Goal: Task Accomplishment & Management: Use online tool/utility

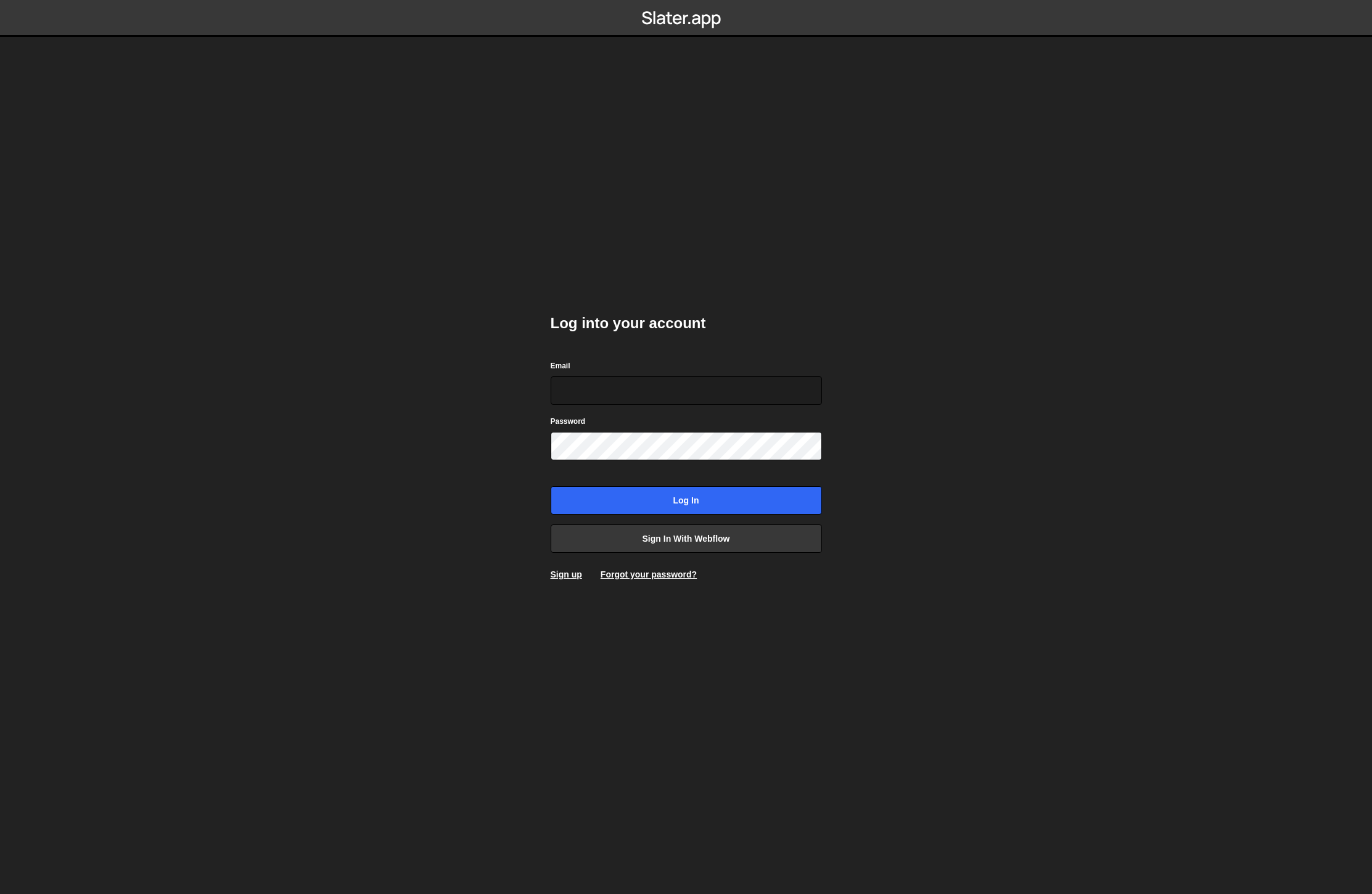
click at [687, 0] on com-1password-button at bounding box center [687, 0] width 0 height 0
type input "[EMAIL_ADDRESS][DOMAIN_NAME]"
click at [671, 504] on input "Log in" at bounding box center [686, 500] width 272 height 28
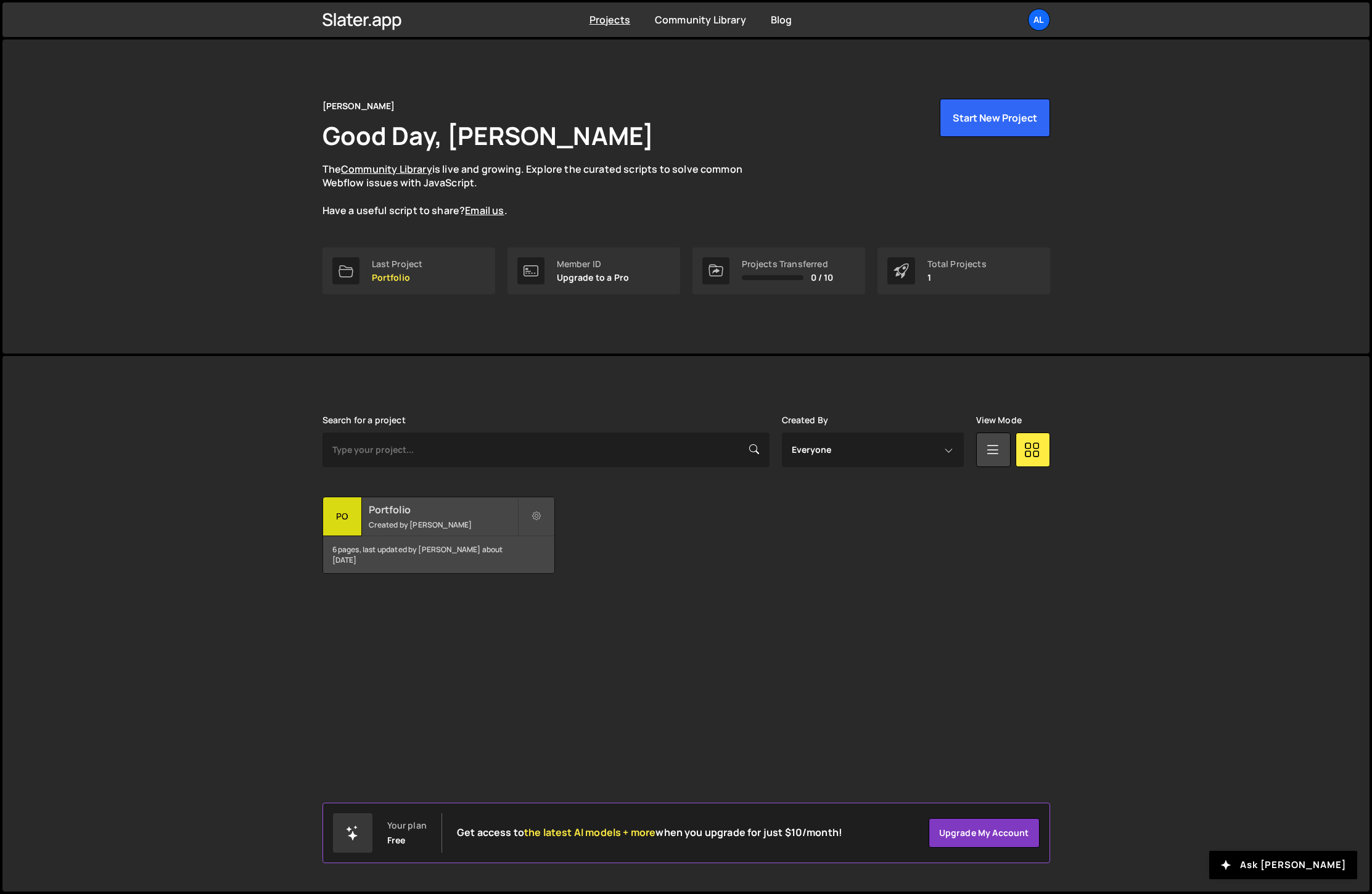
click at [404, 516] on div "Portfolio Created by Alexander Munz" at bounding box center [439, 516] width 232 height 38
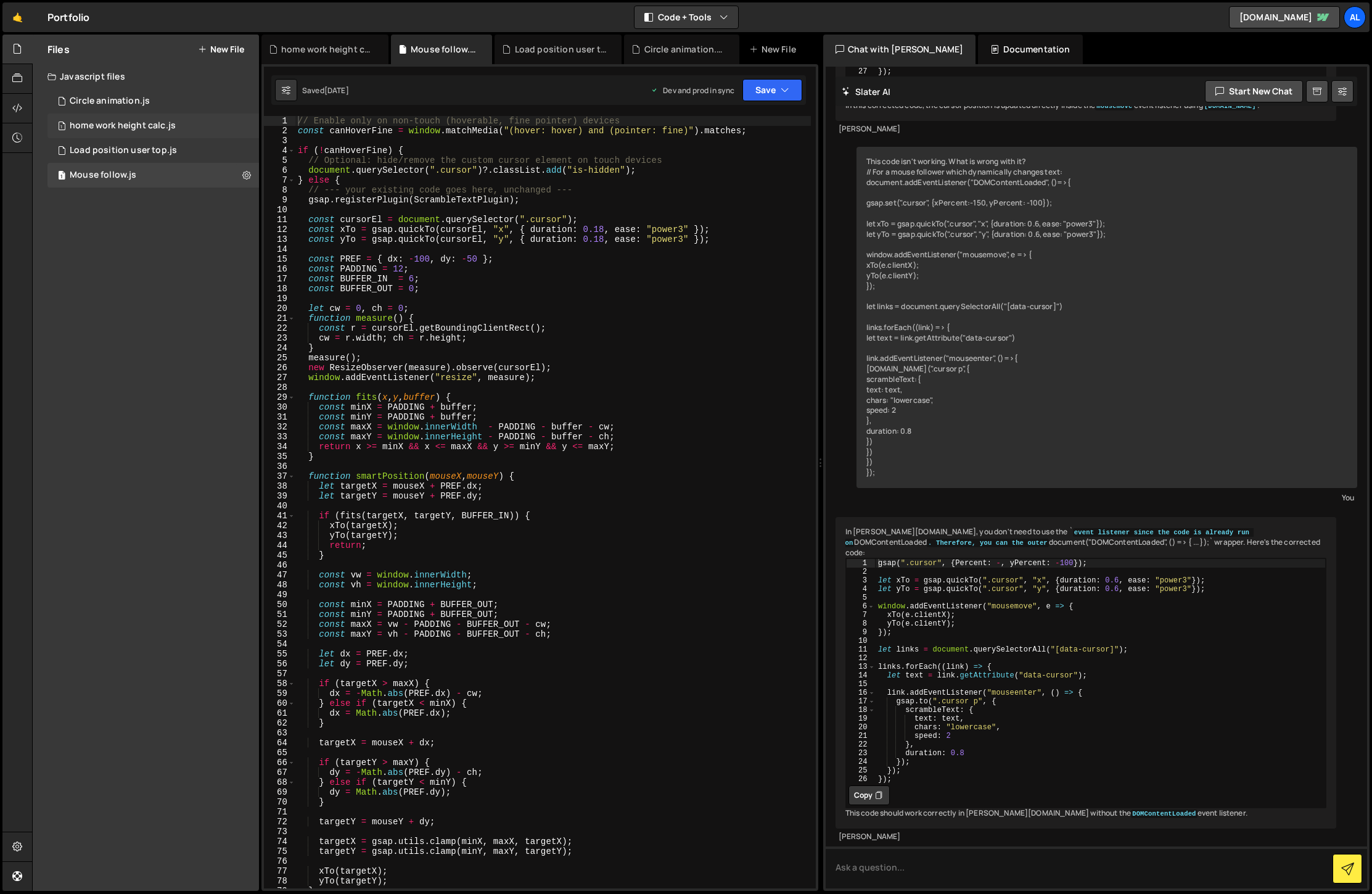
click at [130, 124] on div "home work height calc.js" at bounding box center [122, 126] width 106 height 11
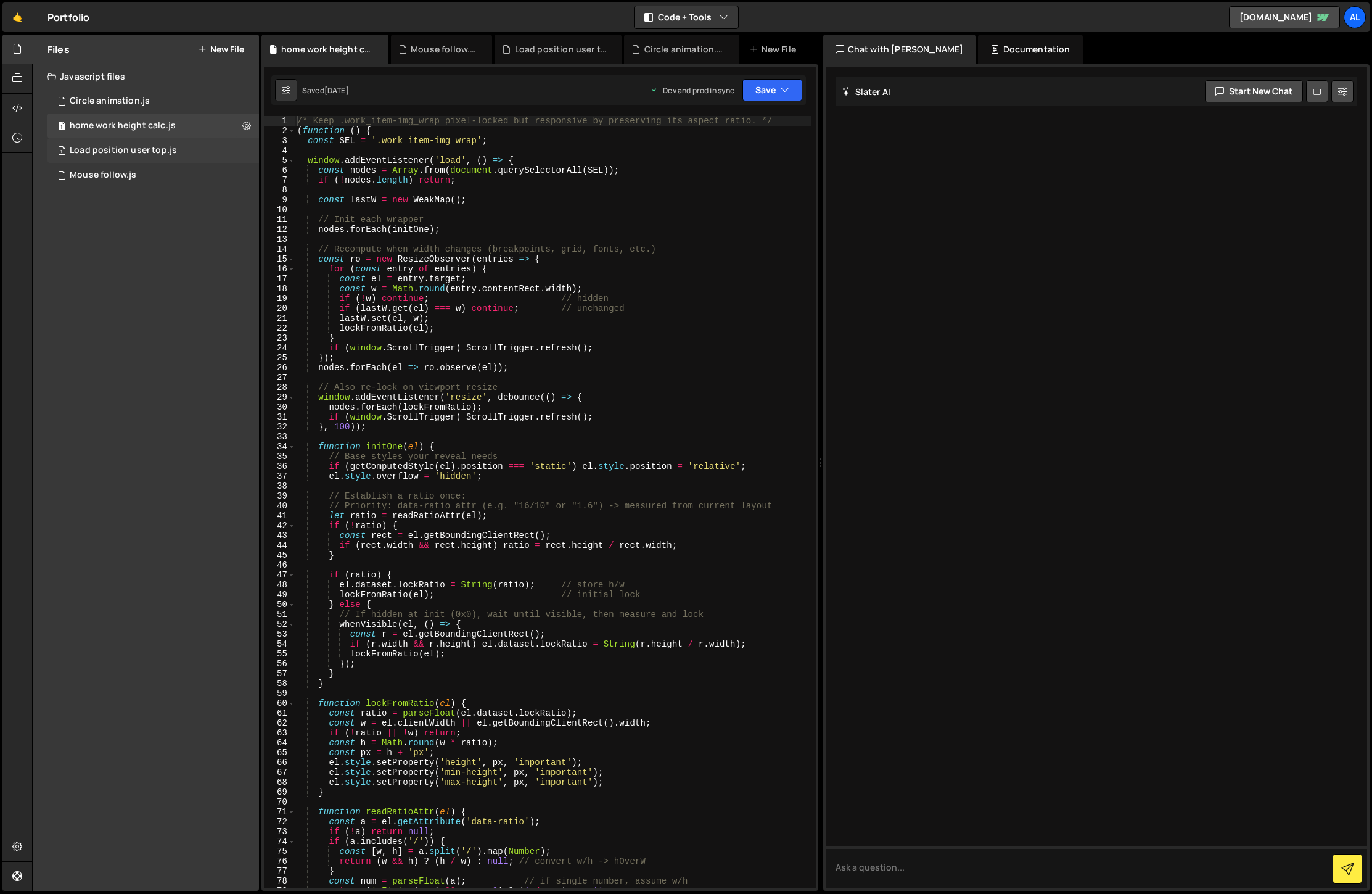
click at [141, 147] on div "Load position user top.js" at bounding box center [123, 150] width 107 height 11
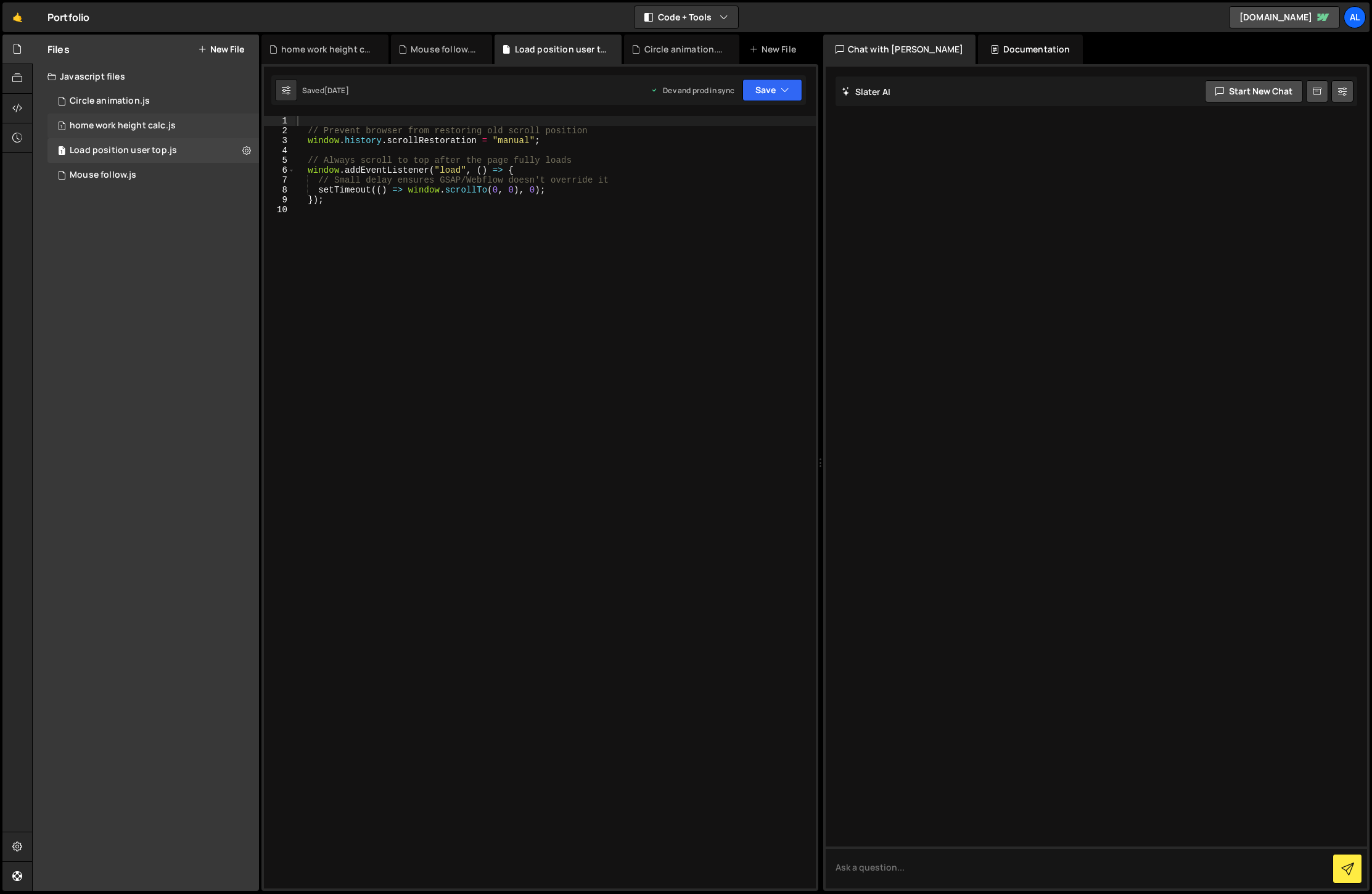
click at [145, 130] on div "home work height calc.js" at bounding box center [122, 126] width 106 height 11
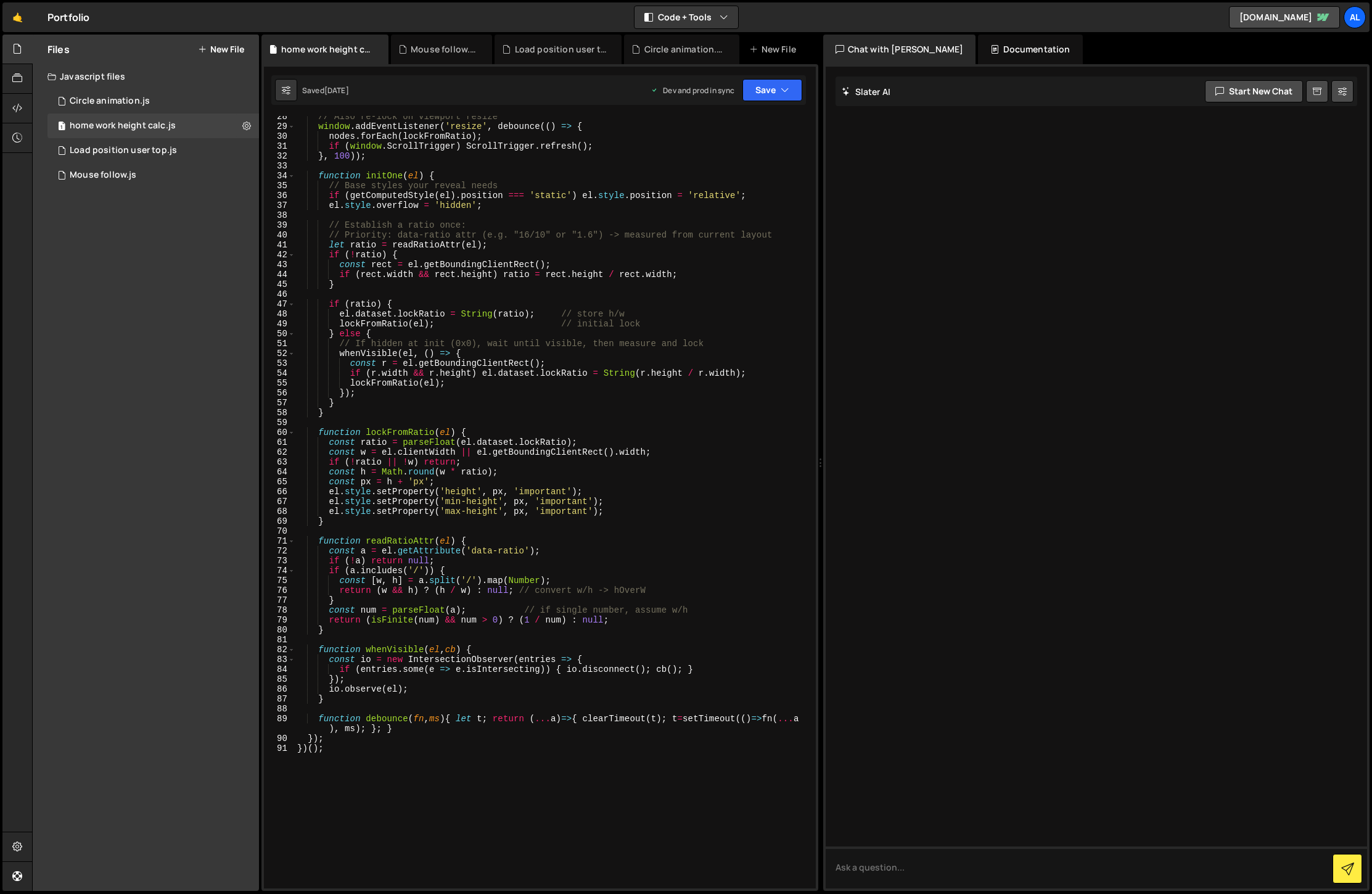
scroll to position [271, 0]
click at [153, 176] on div "1 Mouse follow.js 0" at bounding box center [153, 176] width 212 height 25
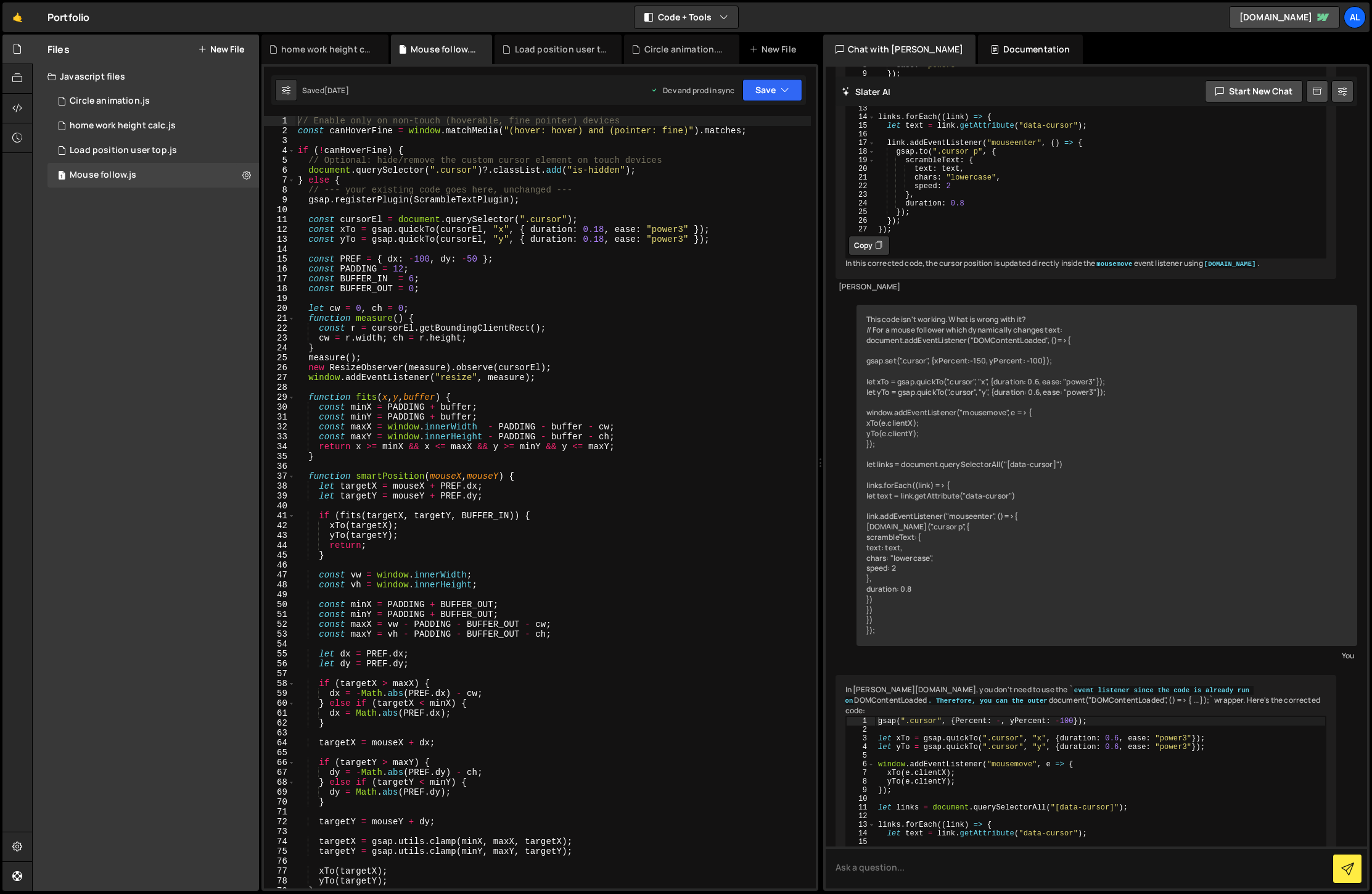
scroll to position [716, 0]
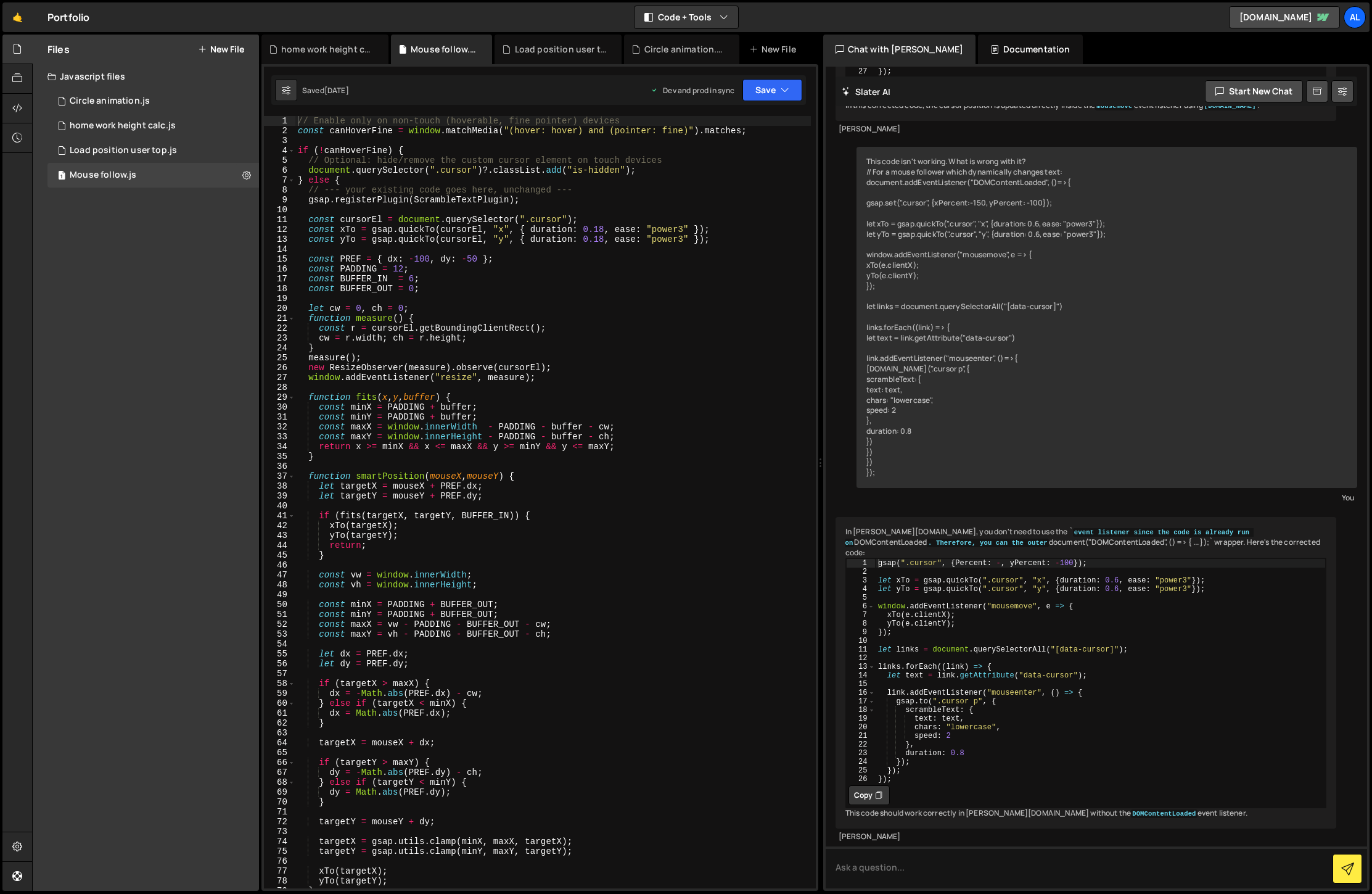
type textarea "if (fits(targetX, targetY, BUFFER_IN)) {"
click at [657, 516] on div "// Enable only on non-touch (hoverable, fine pointer) devices const canHoverFin…" at bounding box center [553, 512] width 516 height 792
click at [105, 105] on div "Circle animation.js" at bounding box center [110, 101] width 80 height 11
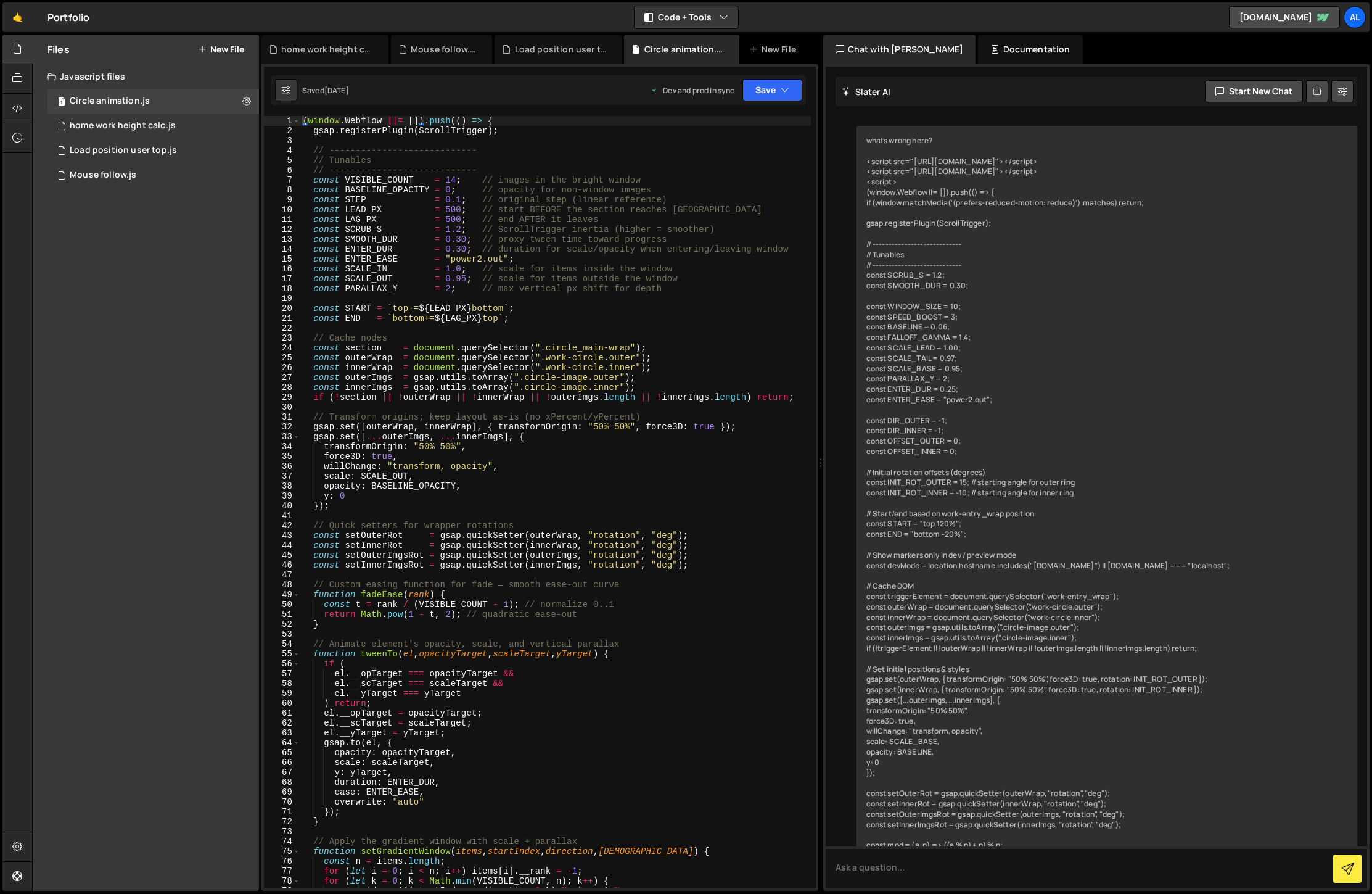
scroll to position [1101, 0]
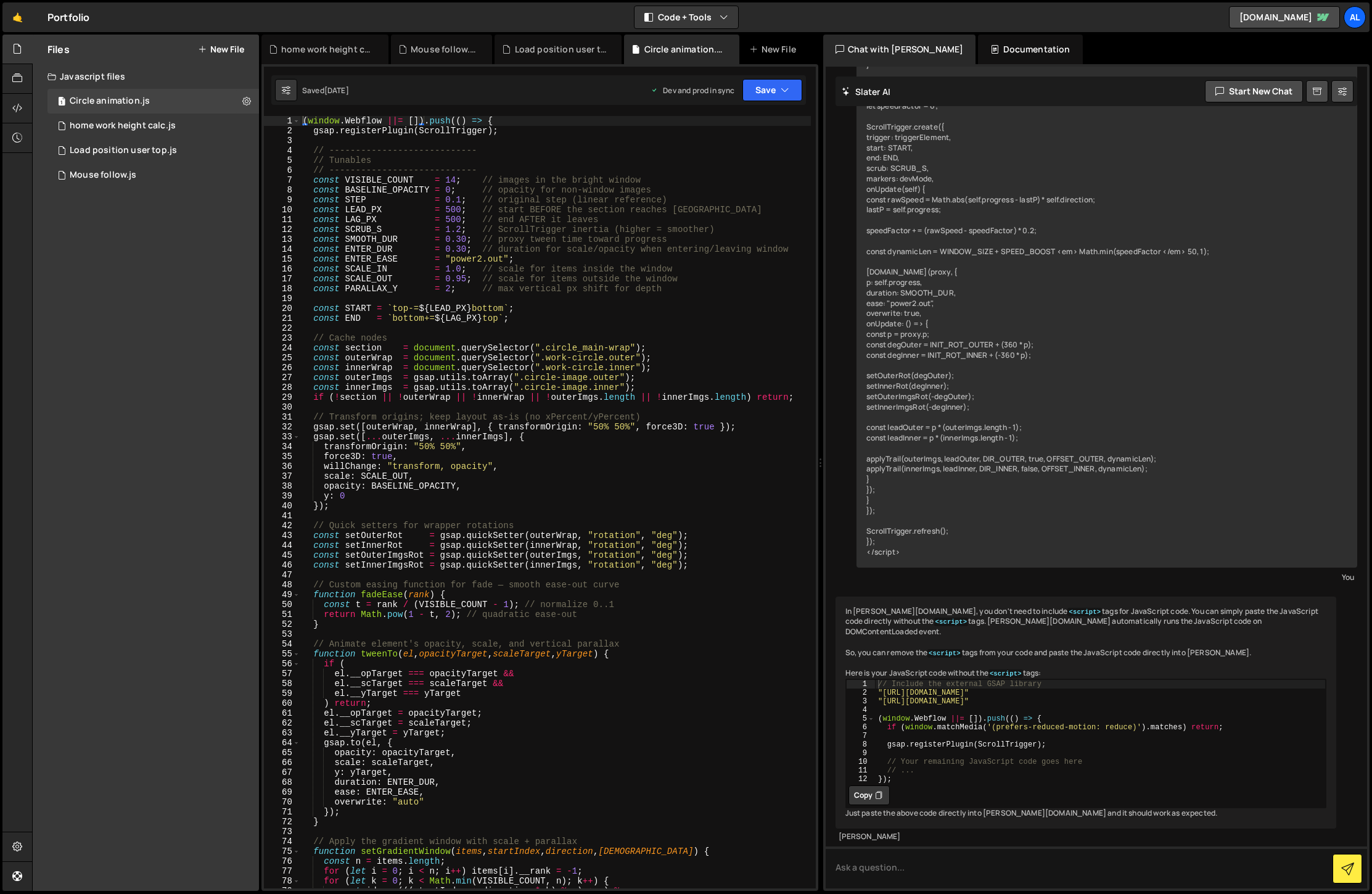
click at [464, 255] on div "( window . Webflow ||= [ ]) . push (( ) => { gsap . registerPlugin ( ScrollTrig…" at bounding box center [556, 512] width 510 height 792
click at [463, 252] on div "( window . Webflow ||= [ ]) . push (( ) => { gsap . registerPlugin ( ScrollTrig…" at bounding box center [556, 512] width 510 height 792
click at [461, 240] on div "( window . Webflow ||= [ ]) . push (( ) => { gsap . registerPlugin ( ScrollTrig…" at bounding box center [556, 512] width 510 height 792
click at [781, 95] on icon "button" at bounding box center [785, 90] width 9 height 12
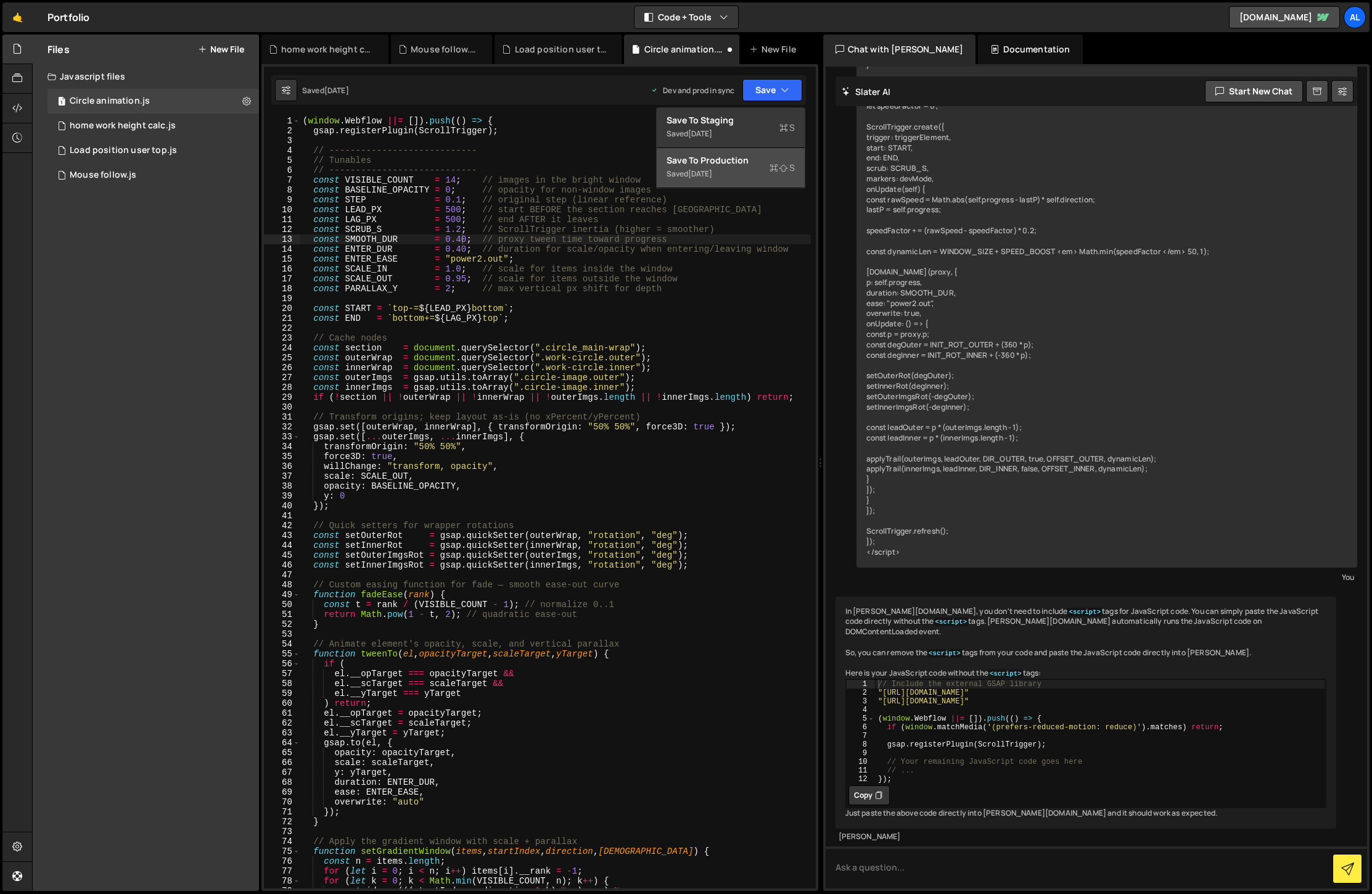
click at [737, 157] on div "Save to Production S" at bounding box center [731, 160] width 128 height 12
click at [465, 239] on div "( window . Webflow ||= [ ]) . push (( ) => { gsap . registerPlugin ( ScrollTrig…" at bounding box center [556, 512] width 510 height 792
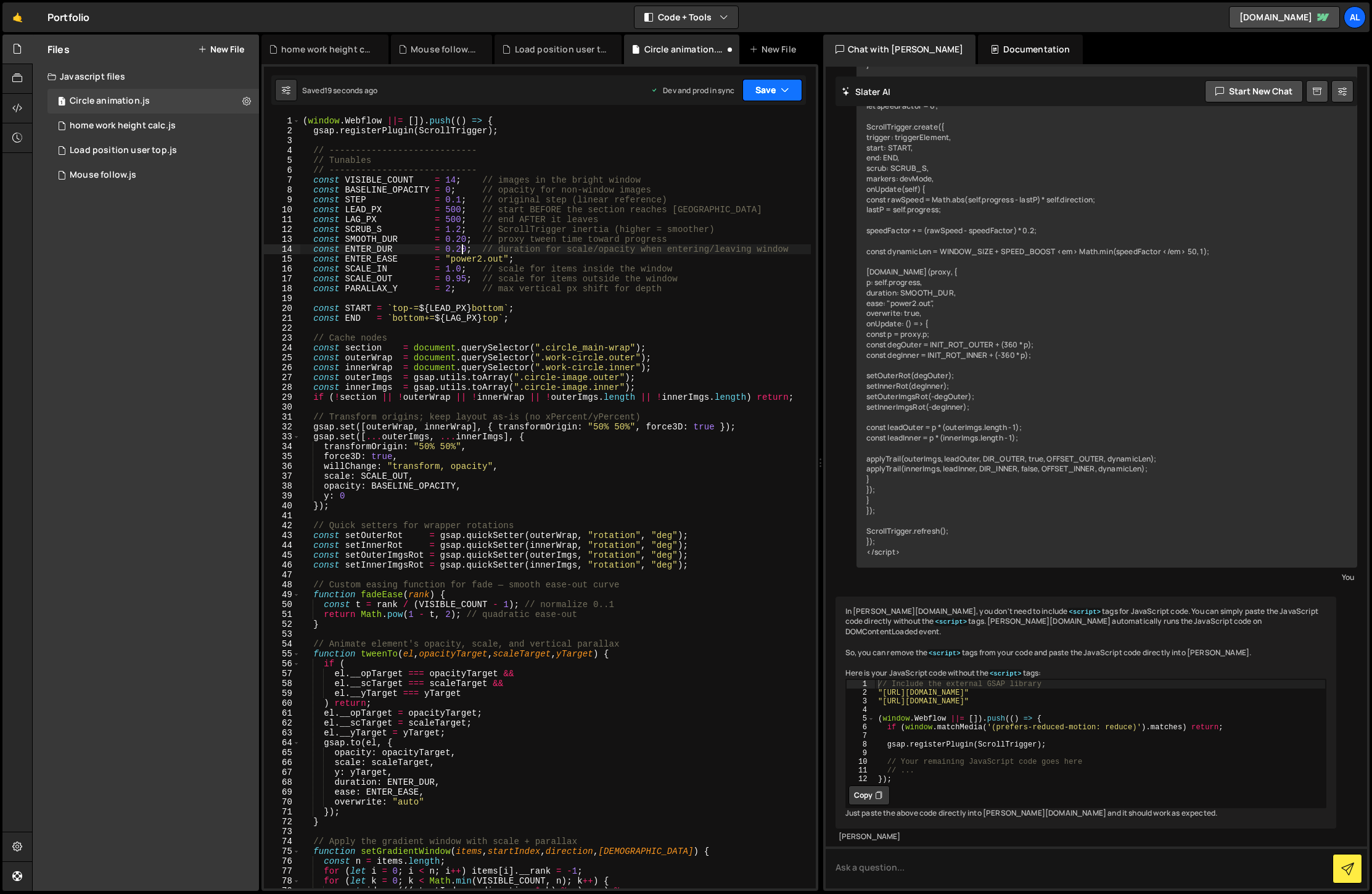
click at [793, 91] on button "Save" at bounding box center [772, 90] width 60 height 22
click at [745, 167] on div "Saved 18 seconds ago" at bounding box center [731, 174] width 128 height 15
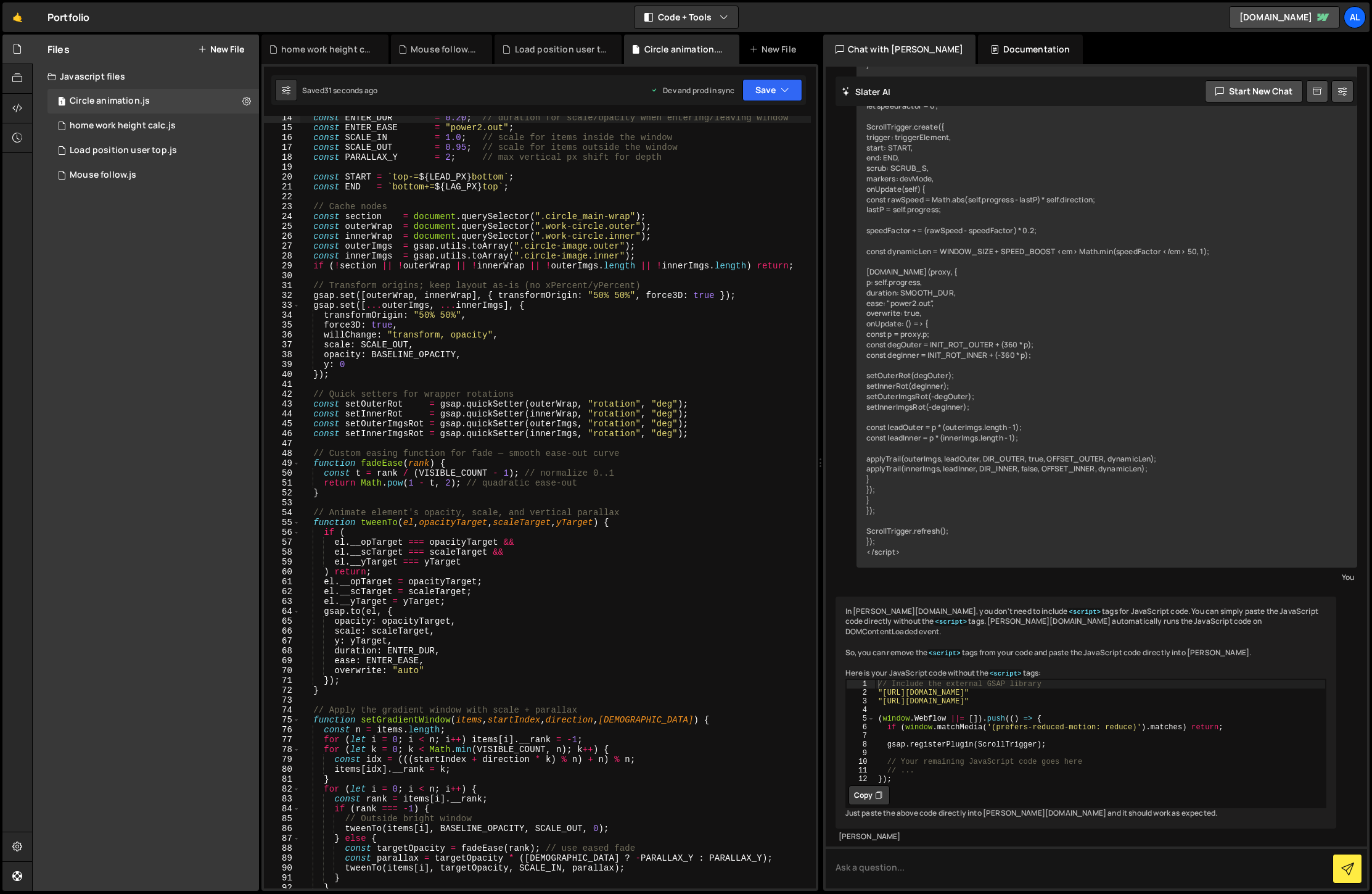
scroll to position [0, 0]
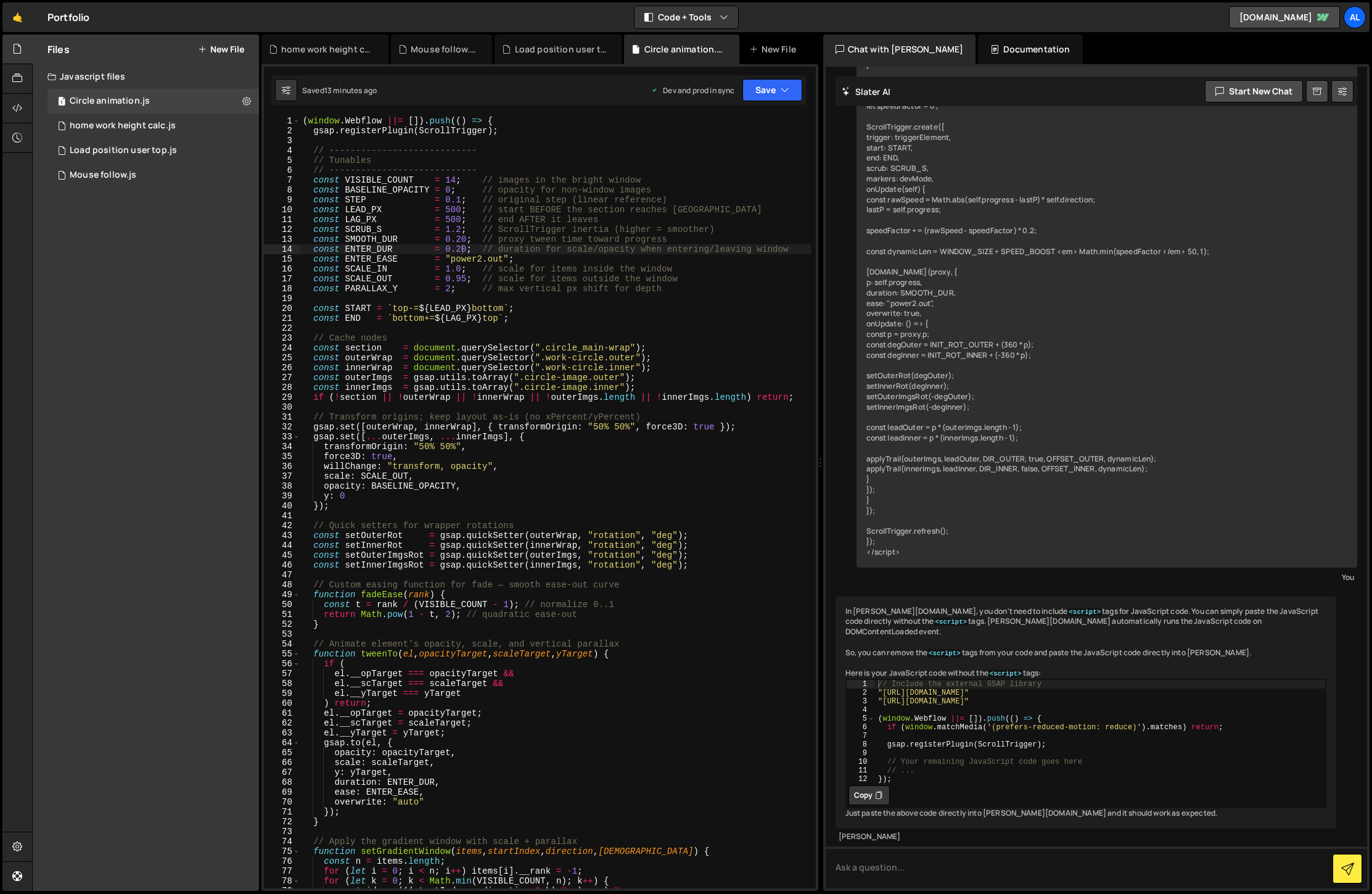
click at [540, 246] on div "( window . Webflow ||= [ ]) . push (( ) => { gsap . registerPlugin ( ScrollTrig…" at bounding box center [556, 512] width 510 height 792
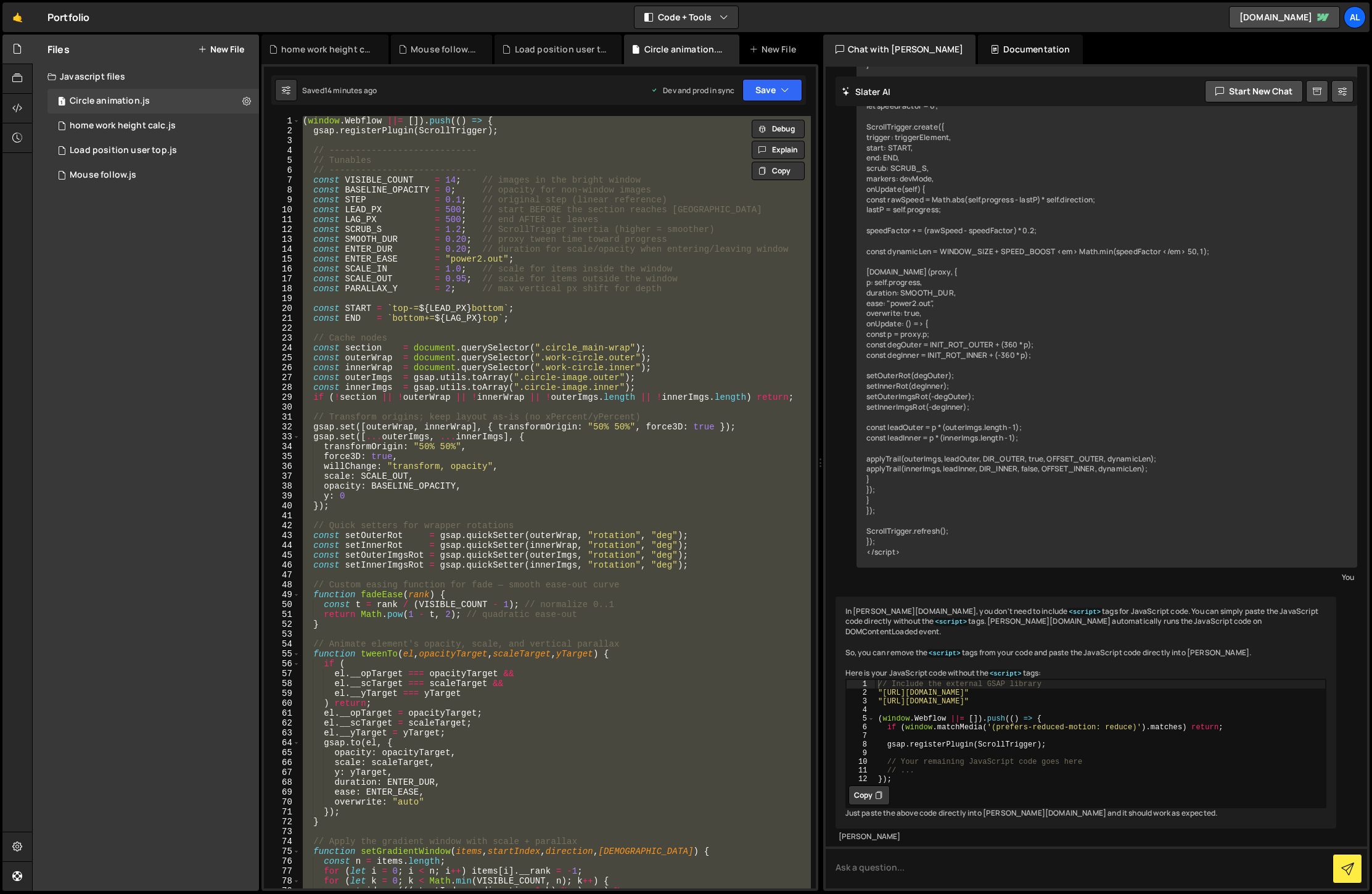
drag, startPoint x: 578, startPoint y: 289, endPoint x: 587, endPoint y: 289, distance: 9.0
click at [578, 289] on div "( window . Webflow ||= [ ]) . push (( ) => { gsap . registerPlugin ( ScrollTrig…" at bounding box center [556, 502] width 510 height 772
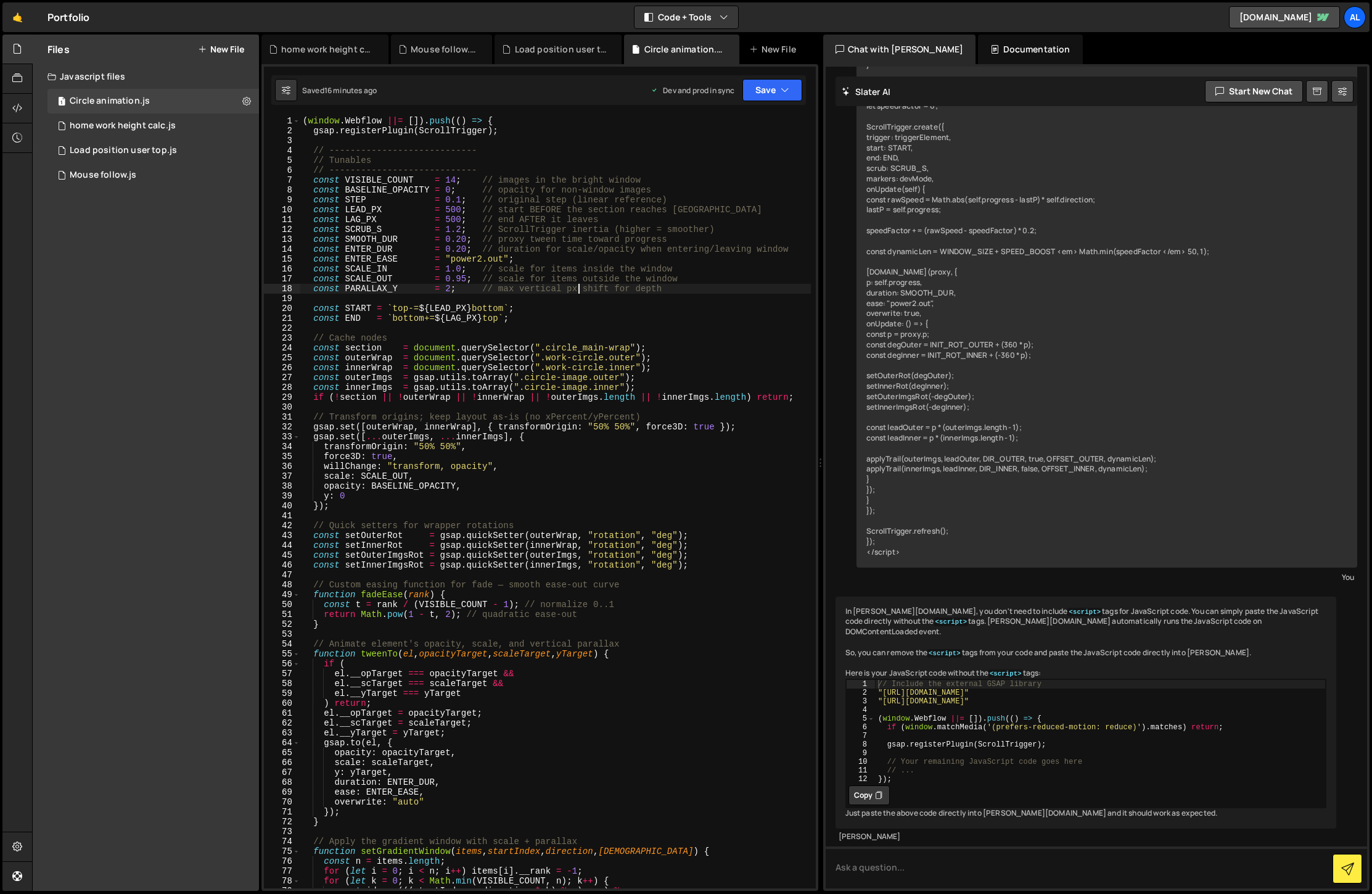
drag, startPoint x: 461, startPoint y: 218, endPoint x: 462, endPoint y: 243, distance: 25.0
click at [462, 218] on div "( window . Webflow ||= [ ]) . push (( ) => { gsap . registerPlugin ( ScrollTrig…" at bounding box center [556, 512] width 510 height 792
click at [786, 89] on icon "button" at bounding box center [785, 90] width 9 height 12
click at [719, 159] on div "Save to Production S" at bounding box center [731, 160] width 128 height 12
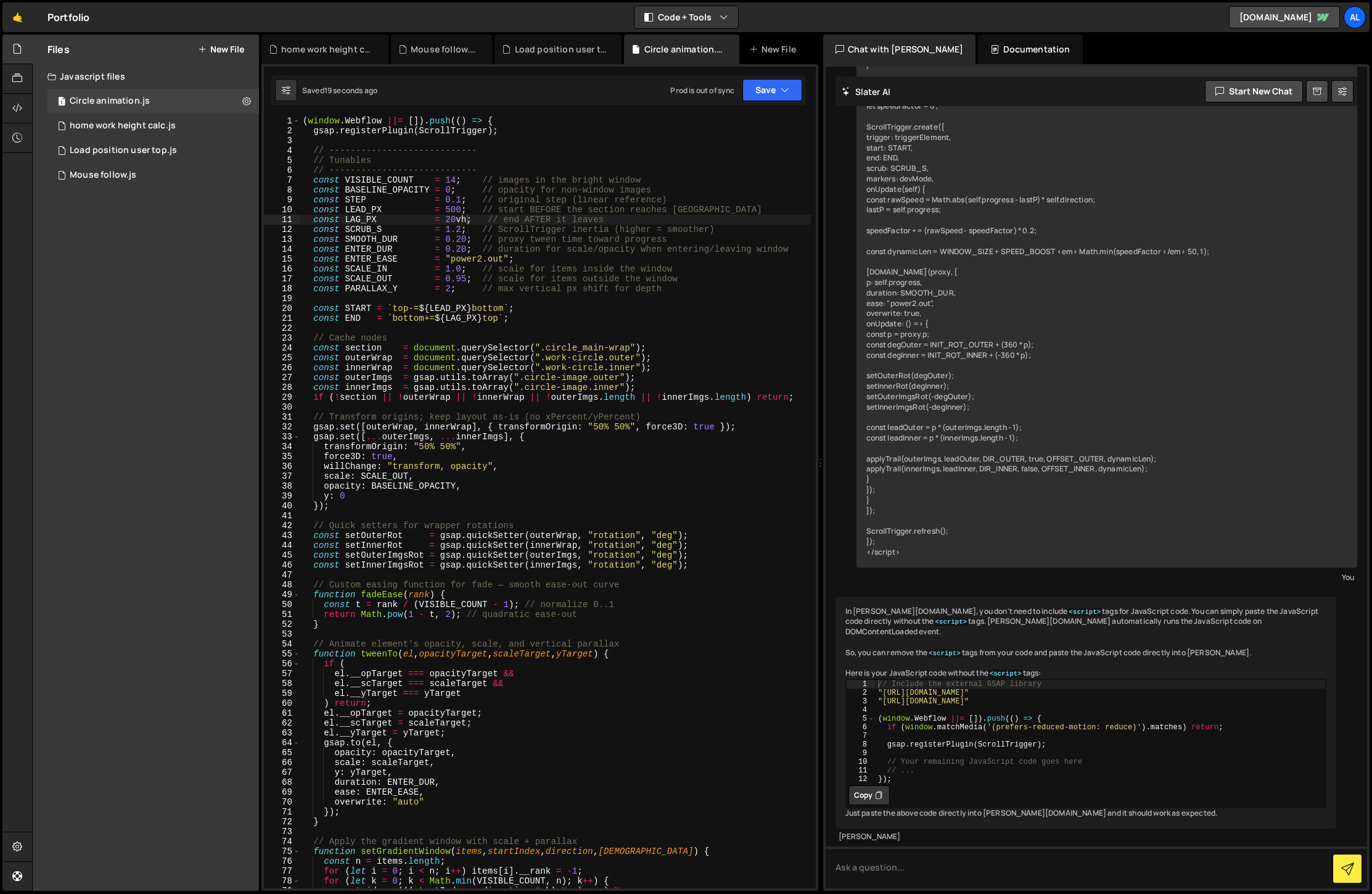
click at [447, 220] on div "( window . Webflow ||= [ ]) . push (( ) => { gsap . registerPlugin ( ScrollTrig…" at bounding box center [556, 512] width 510 height 792
click at [784, 93] on icon "button" at bounding box center [785, 90] width 9 height 12
click at [737, 166] on div "Saved 16 minutes ago" at bounding box center [731, 174] width 128 height 15
click at [456, 220] on div "( window . Webflow ||= [ ]) . push (( ) => { gsap . registerPlugin ( ScrollTrig…" at bounding box center [556, 512] width 510 height 792
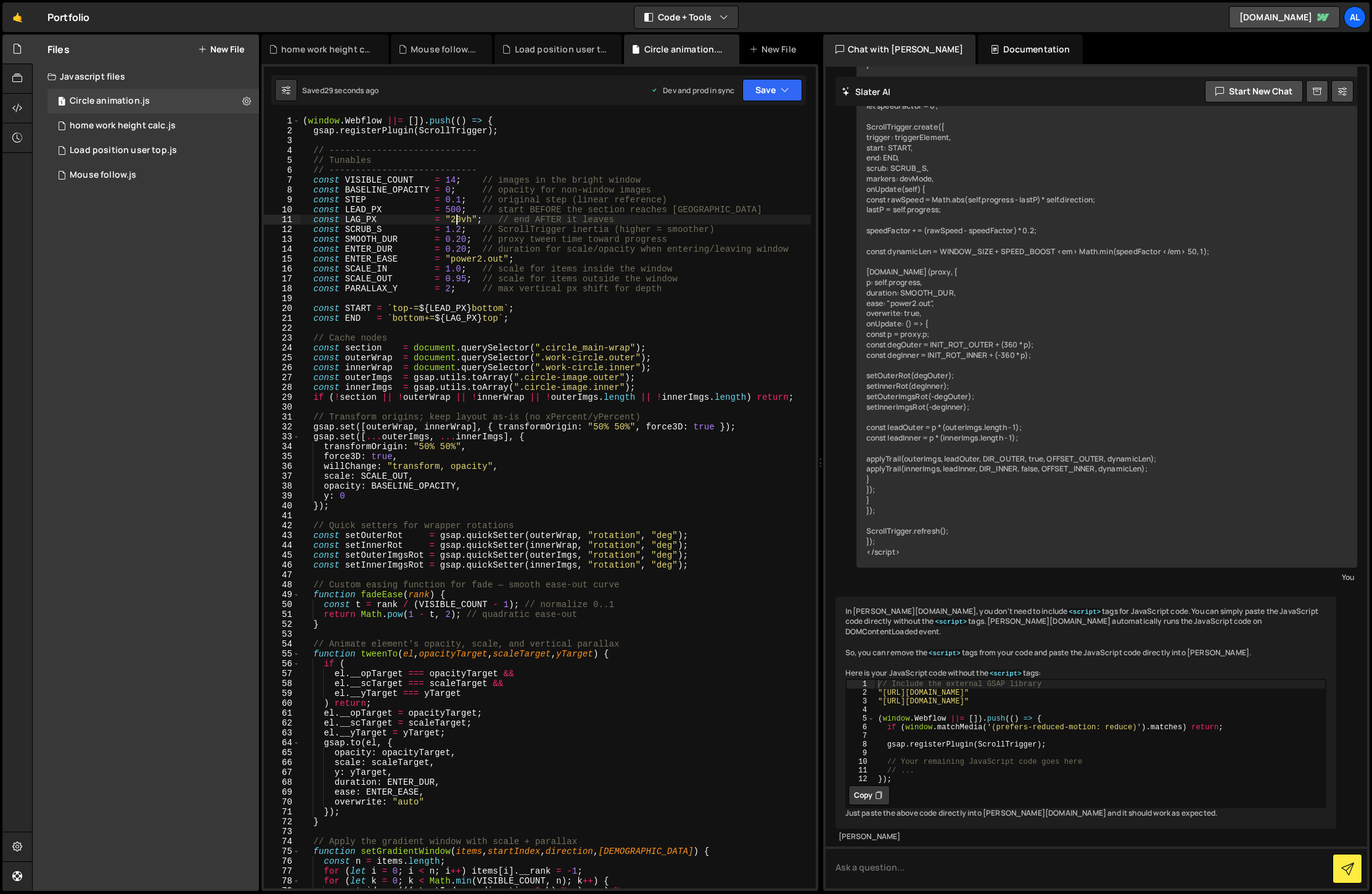
scroll to position [0, 11]
click at [798, 91] on button "Save" at bounding box center [772, 90] width 60 height 22
click at [738, 173] on div "29 seconds ago" at bounding box center [715, 174] width 55 height 11
click at [453, 220] on div "( window . Webflow ||= [ ]) . push (( ) => { gsap . registerPlugin ( ScrollTrig…" at bounding box center [556, 512] width 510 height 792
click at [781, 86] on icon "button" at bounding box center [785, 90] width 9 height 12
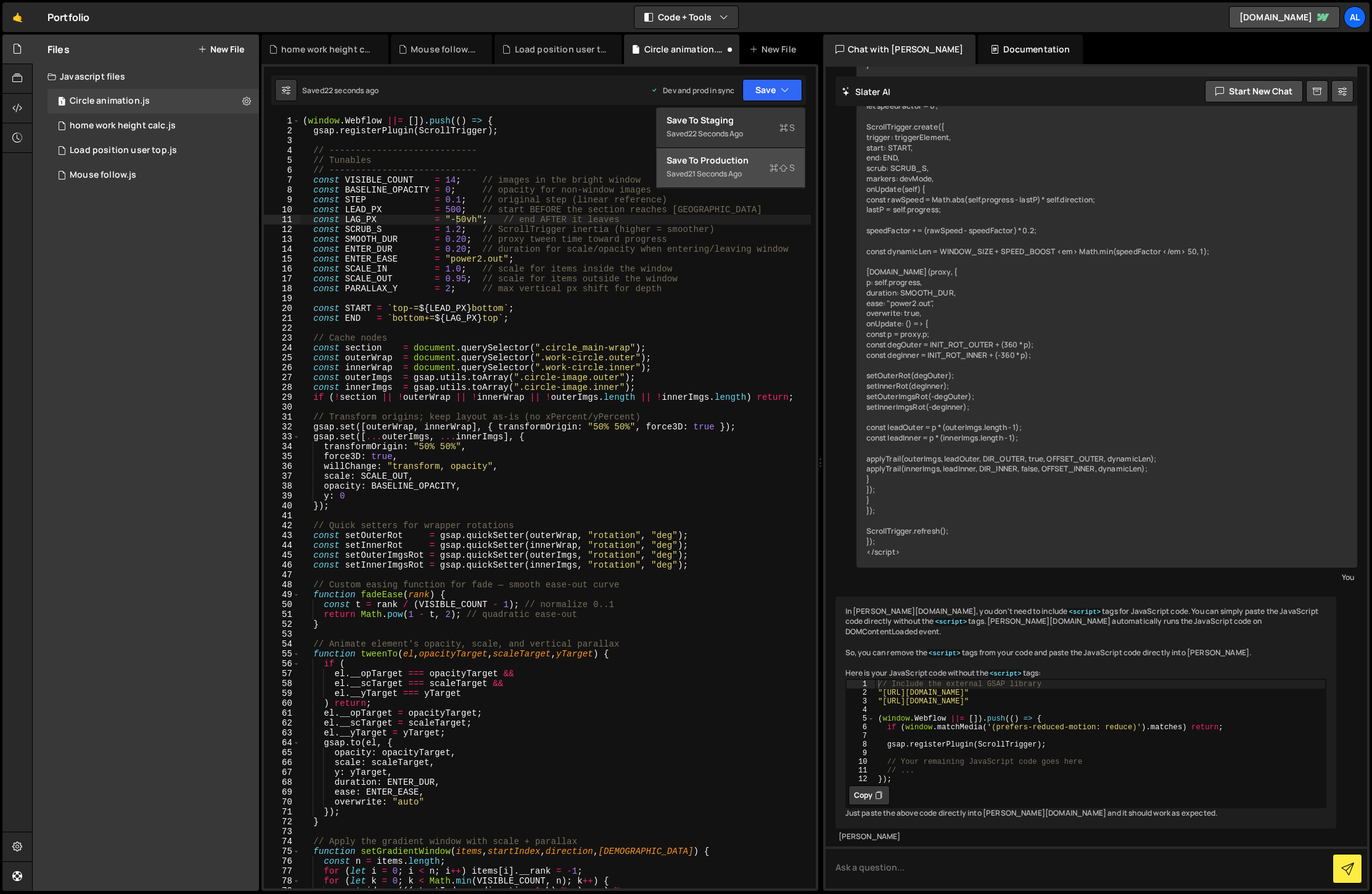
click at [754, 158] on div "Save to Production S" at bounding box center [731, 160] width 128 height 12
click at [475, 222] on div "( window . Webflow ||= [ ]) . push (( ) => { gsap . registerPlugin ( ScrollTrig…" at bounding box center [556, 512] width 510 height 792
click at [452, 216] on div "( window . Webflow ||= [ ]) . push (( ) => { gsap . registerPlugin ( ScrollTrig…" at bounding box center [556, 512] width 510 height 792
click at [752, 94] on button "Save" at bounding box center [772, 90] width 60 height 22
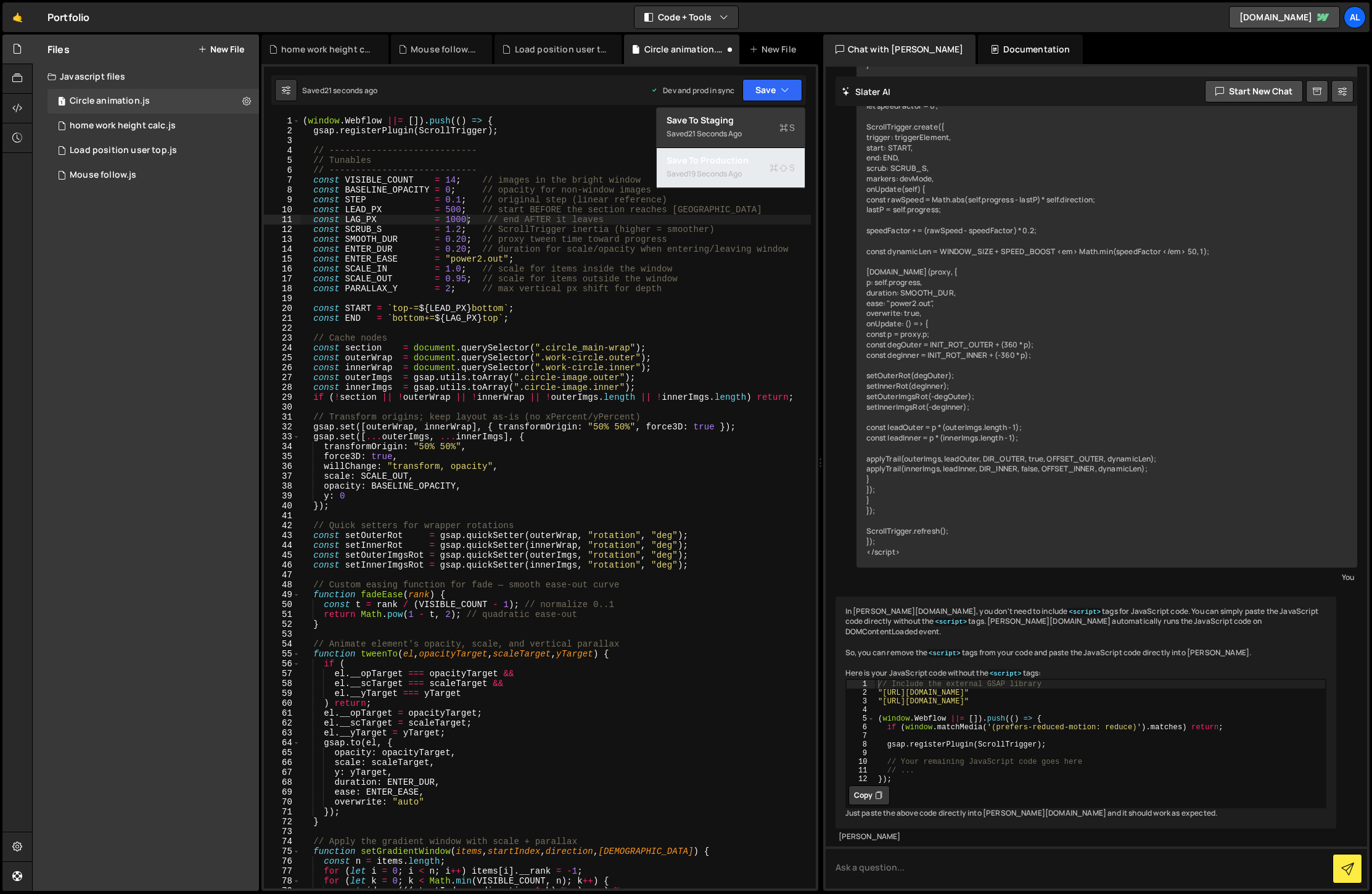
click at [750, 181] on div "Saved 19 seconds ago" at bounding box center [731, 174] width 128 height 15
click at [453, 207] on div "( window . Webflow ||= [ ]) . push (( ) => { gsap . registerPlugin ( ScrollTrig…" at bounding box center [556, 512] width 510 height 792
click at [782, 96] on button "Save" at bounding box center [772, 90] width 60 height 22
click at [747, 169] on div "Saved 29 seconds ago" at bounding box center [731, 174] width 128 height 15
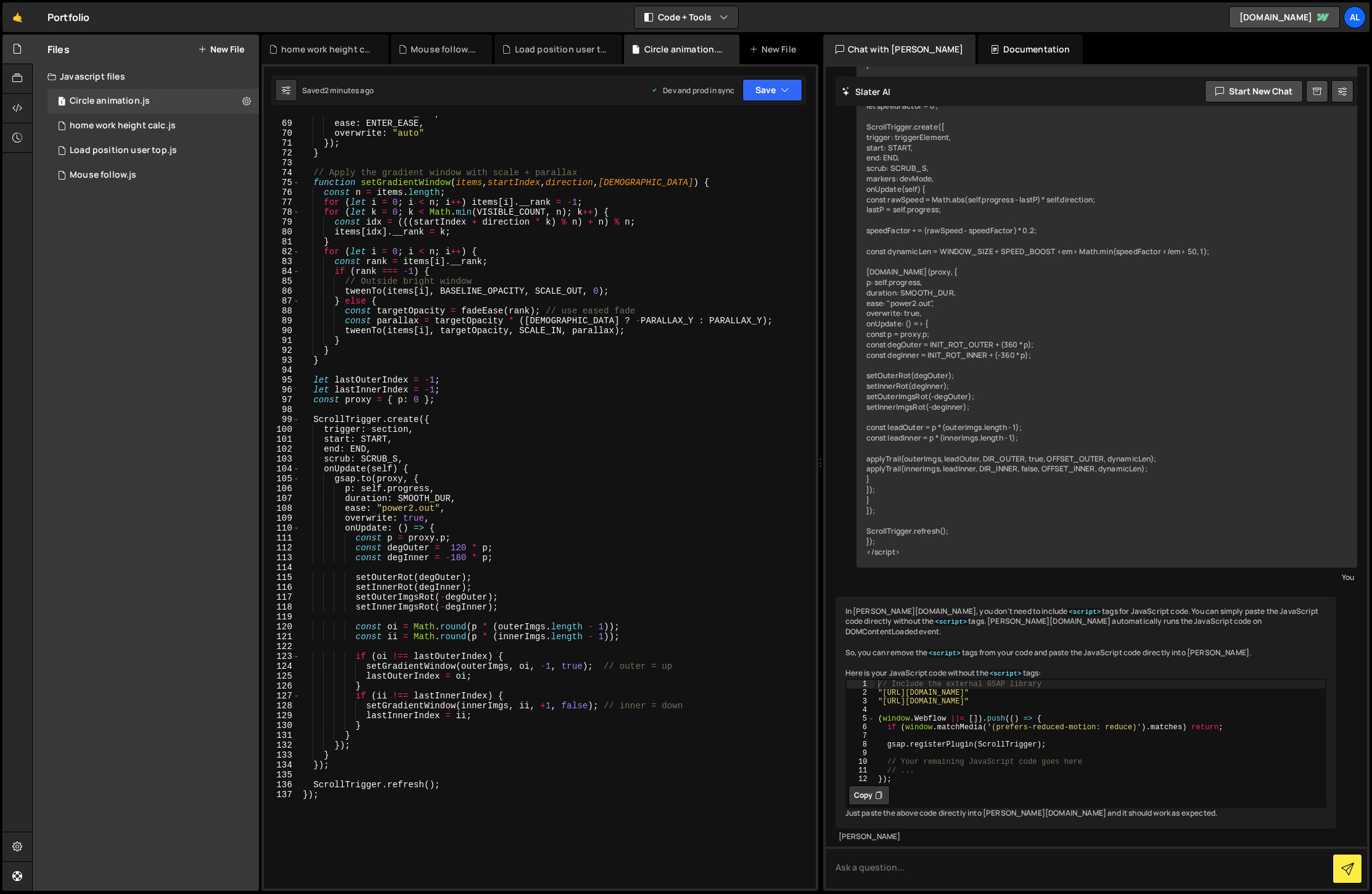
scroll to position [707, 0]
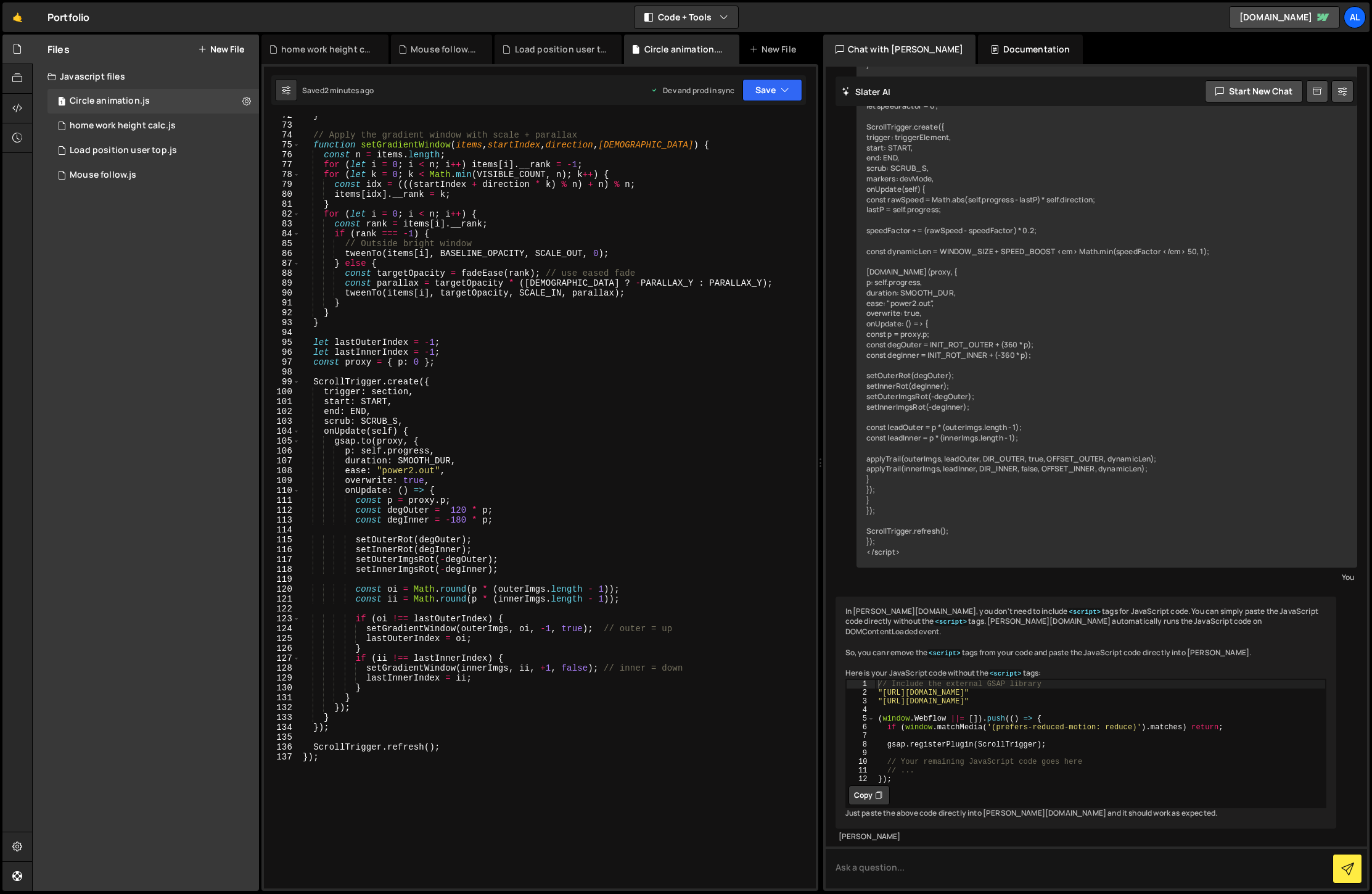
click at [452, 519] on div "} // Apply the gradient window with scale + parallax function setGradientWindow…" at bounding box center [556, 507] width 510 height 792
click at [770, 93] on button "Save" at bounding box center [772, 90] width 60 height 22
click at [753, 171] on div "Saved 2 minutes ago" at bounding box center [731, 174] width 128 height 15
click at [455, 521] on div "} // Apply the gradient window with scale + parallax function setGradientWindow…" at bounding box center [556, 507] width 510 height 792
click at [773, 89] on button "Save" at bounding box center [772, 90] width 60 height 22
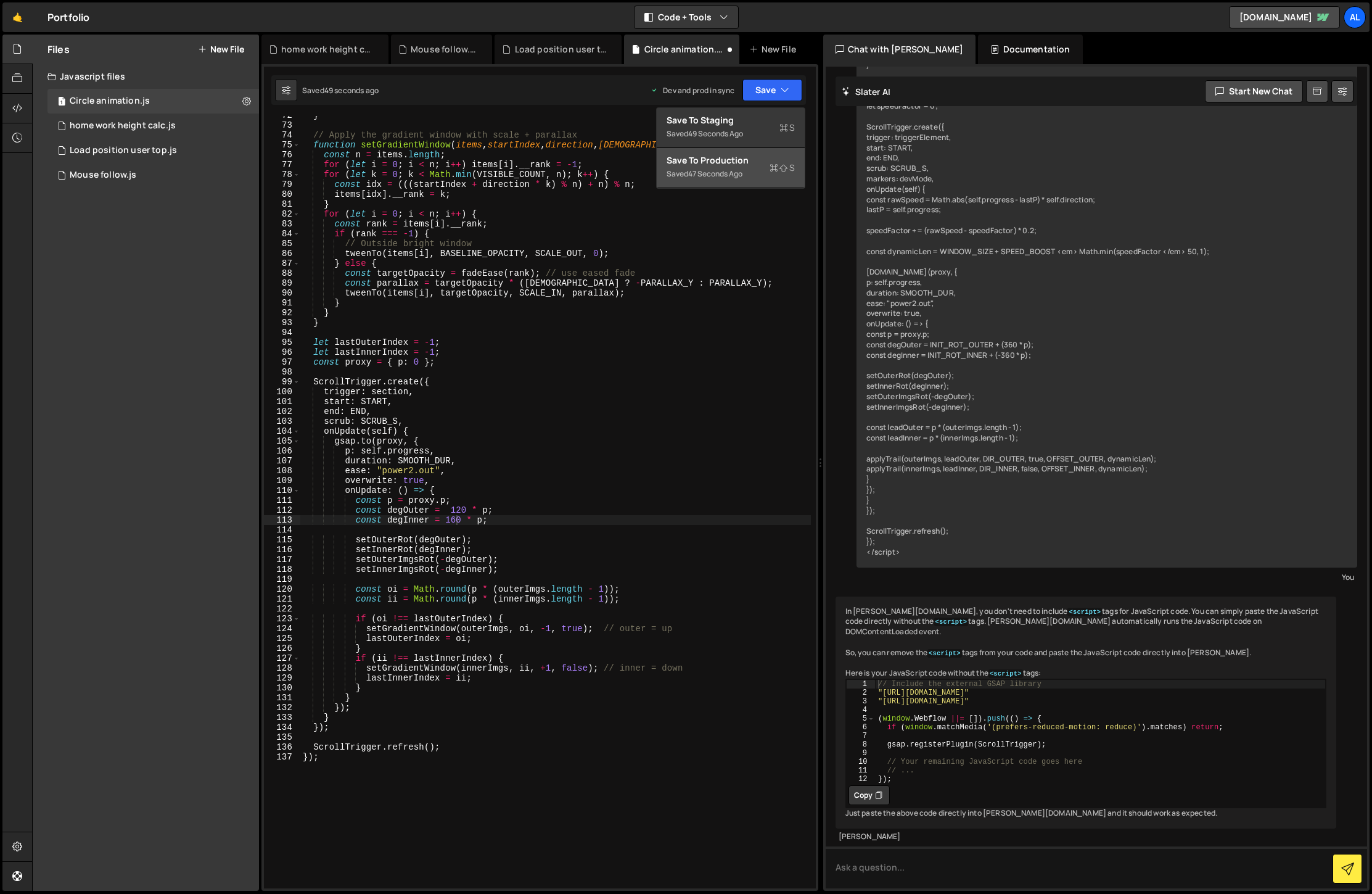
click at [745, 160] on div "Save to Production S" at bounding box center [731, 160] width 128 height 12
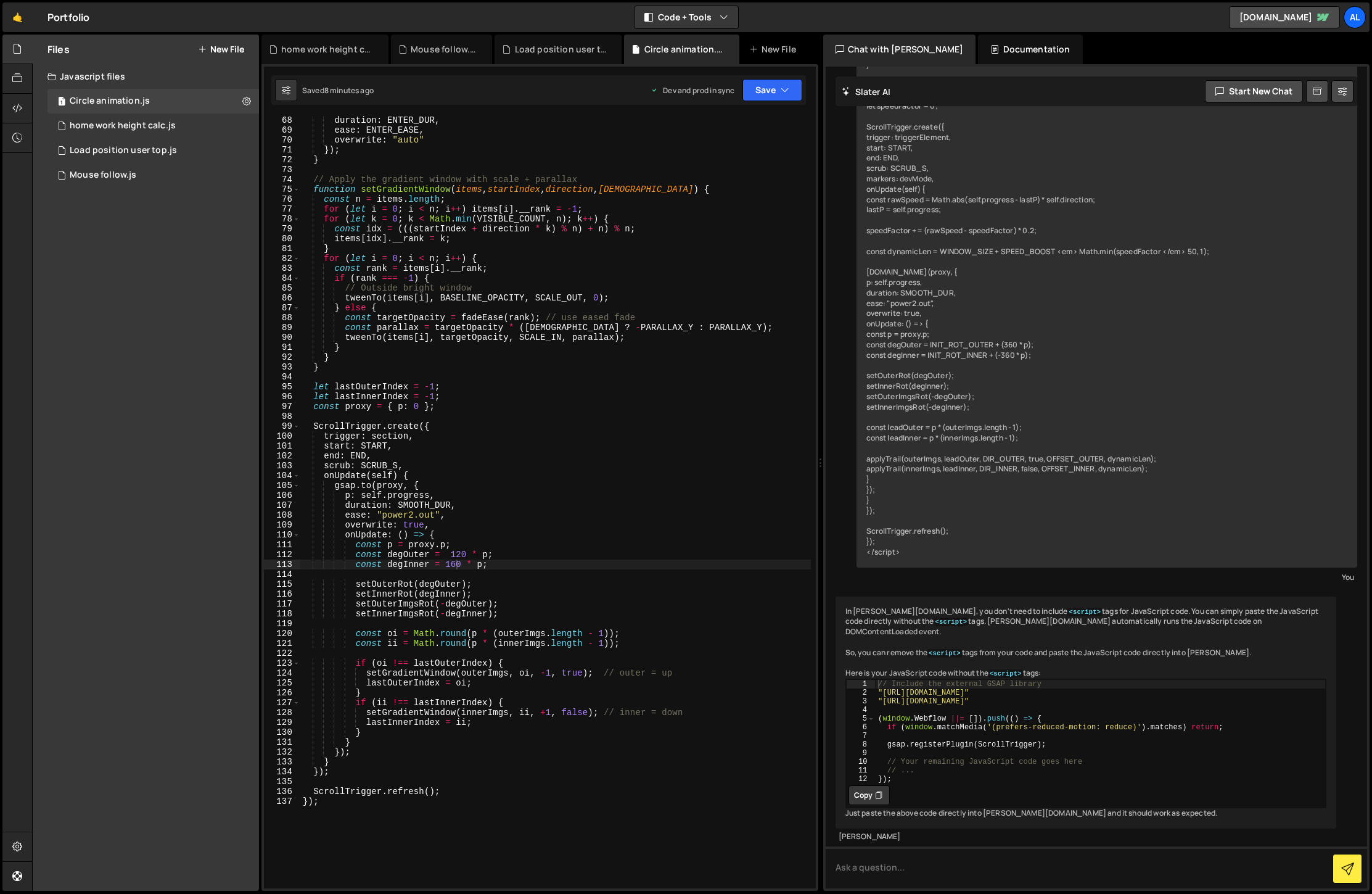
click at [677, 479] on div "duration : ENTER_DUR , ease : ENTER_EASE , overwrite : "auto" }) ; } // Apply t…" at bounding box center [556, 511] width 510 height 792
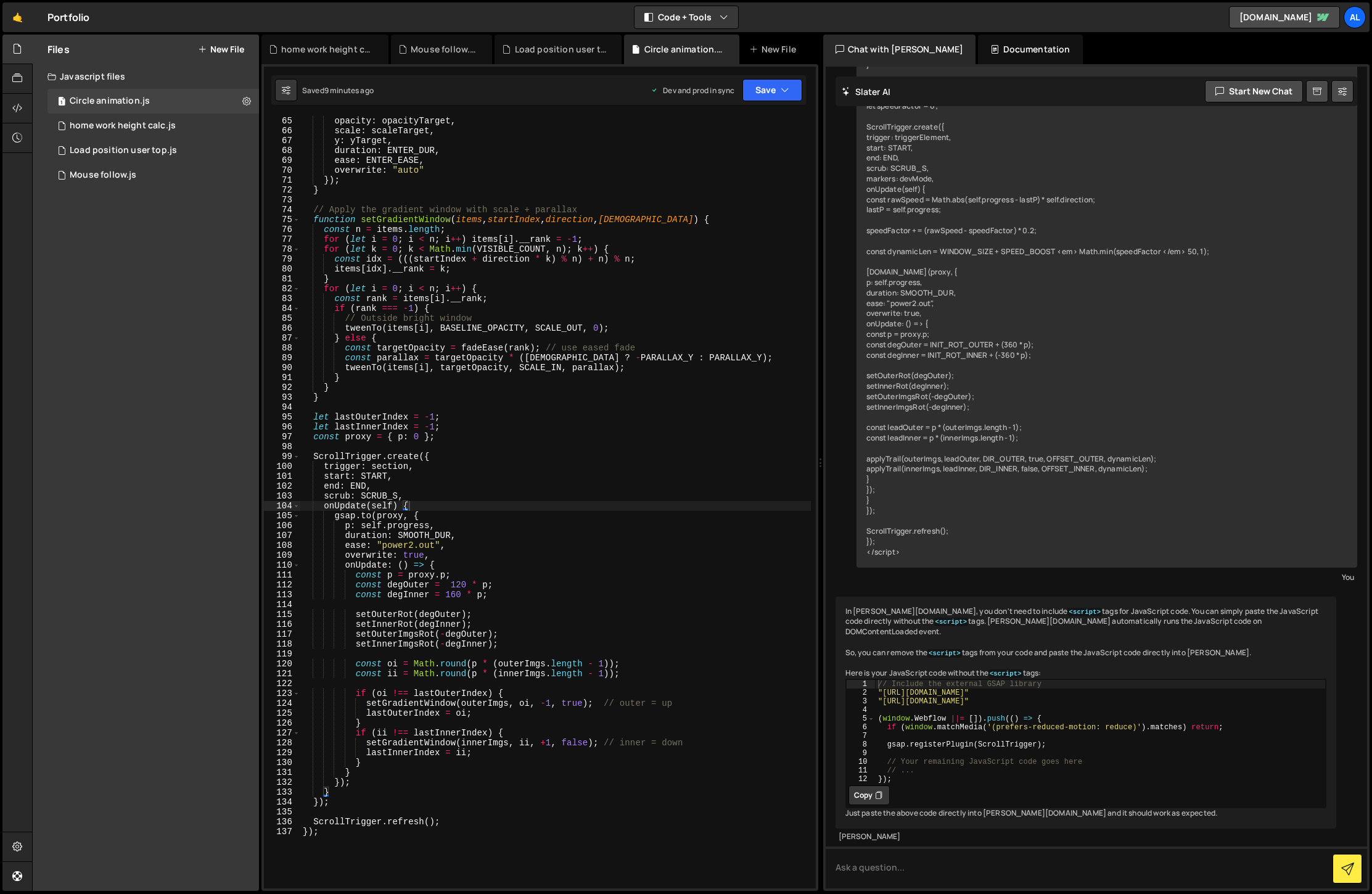
scroll to position [632, 0]
click at [547, 743] on div "gsap . to ( el , { opacity : opacityTarget , scale : scaleTarget , y : yTarget …" at bounding box center [556, 502] width 510 height 792
click at [775, 84] on button "Save" at bounding box center [772, 90] width 60 height 22
click at [731, 169] on div "10 minutes ago" at bounding box center [714, 174] width 52 height 11
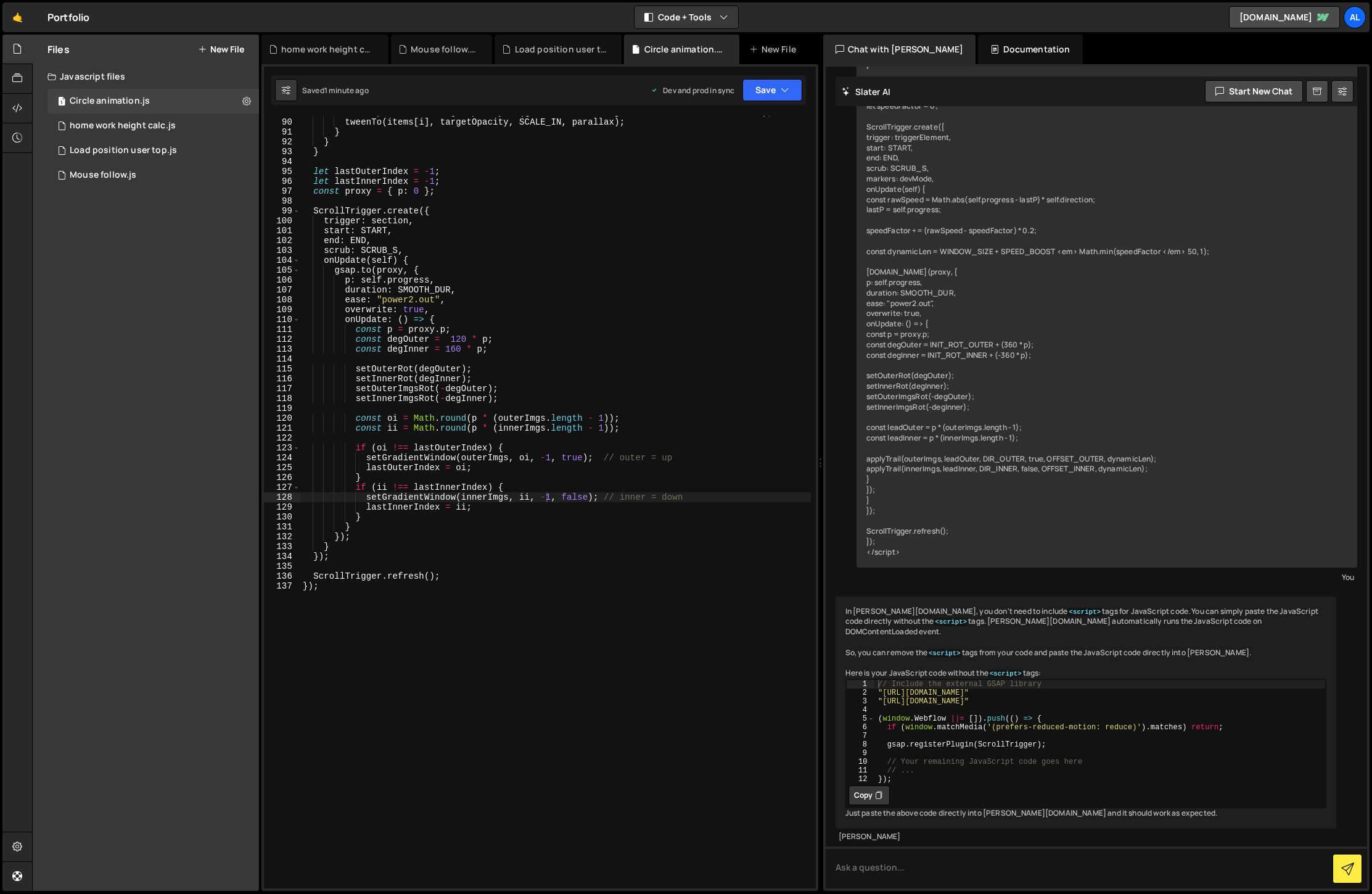
scroll to position [877, 0]
click at [459, 350] on div "const parallax = targetOpacity * ( isOuter ? - PARALLAX_Y : PARALLAX_Y ) ; twee…" at bounding box center [556, 503] width 510 height 792
click at [787, 87] on icon "button" at bounding box center [785, 90] width 9 height 12
click at [747, 163] on div "Save to Production S" at bounding box center [731, 160] width 128 height 12
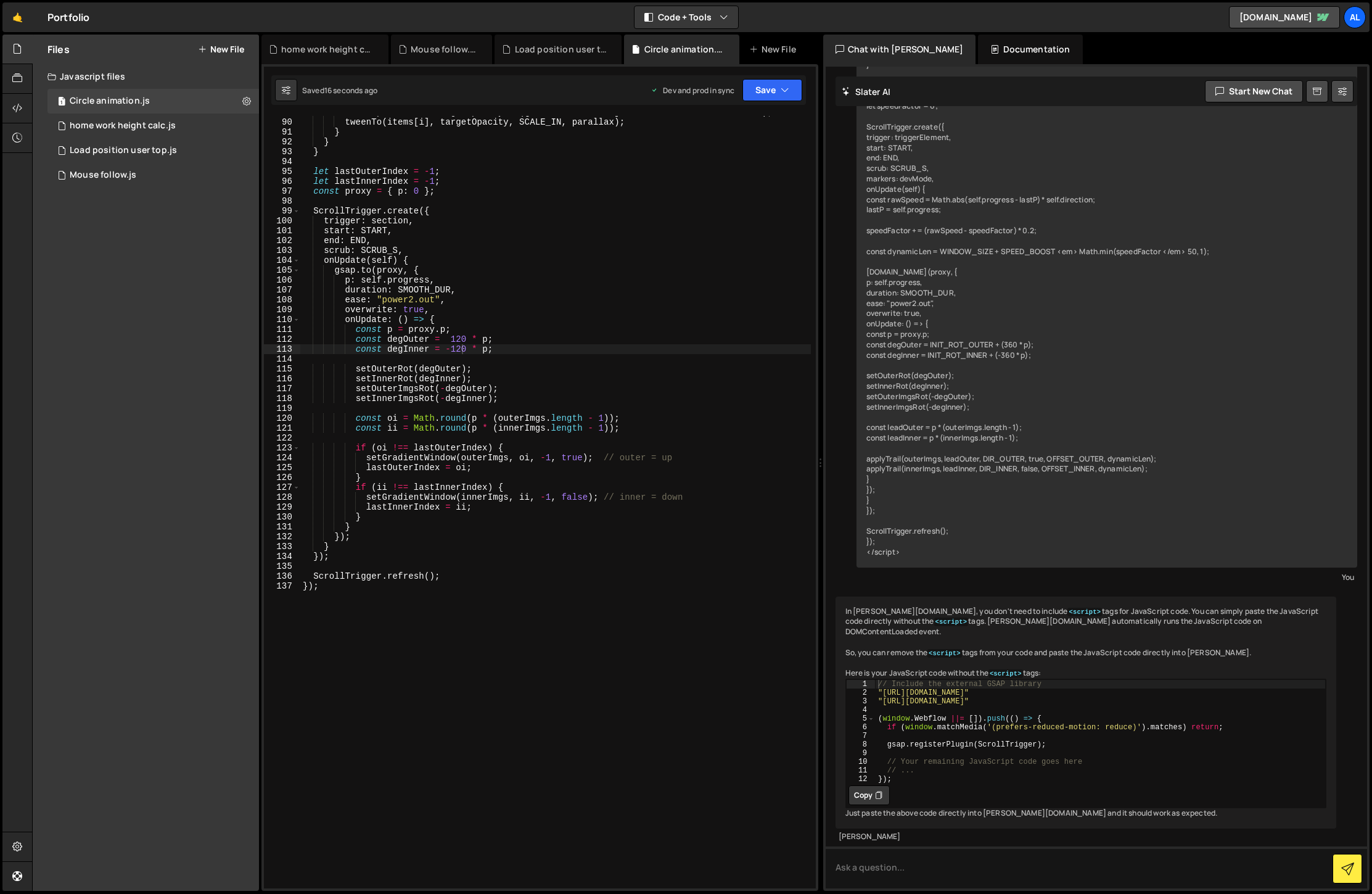
click at [533, 577] on div "const parallax = targetOpacity * ( isOuter ? - PARALLAX_Y : PARALLAX_Y ) ; twee…" at bounding box center [556, 503] width 510 height 792
click at [787, 96] on button "Save" at bounding box center [772, 90] width 60 height 22
click at [745, 181] on div "Saved 18 seconds ago" at bounding box center [731, 174] width 128 height 15
click at [124, 149] on div "Load position user top.js" at bounding box center [123, 150] width 107 height 11
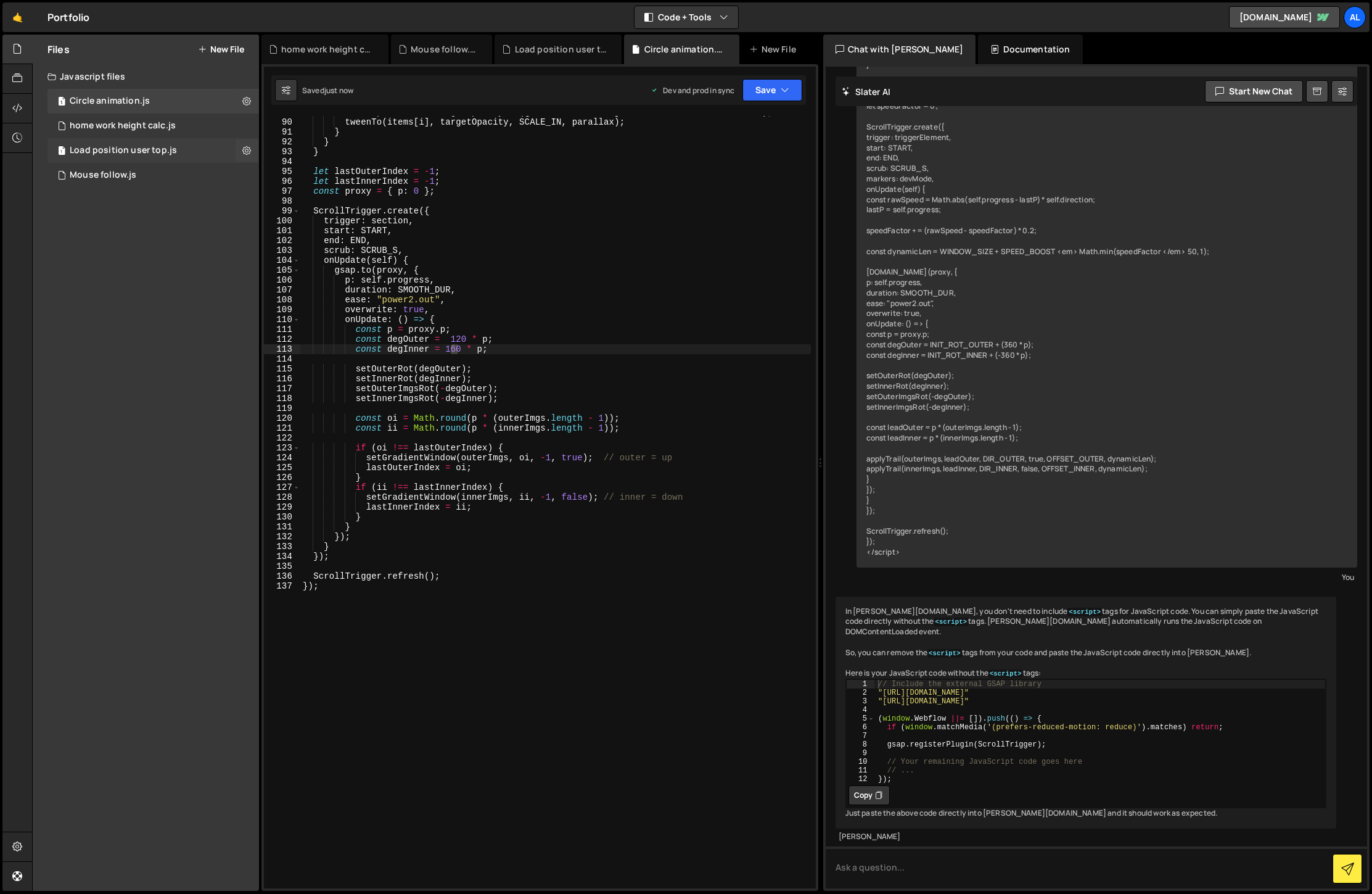
scroll to position [0, 0]
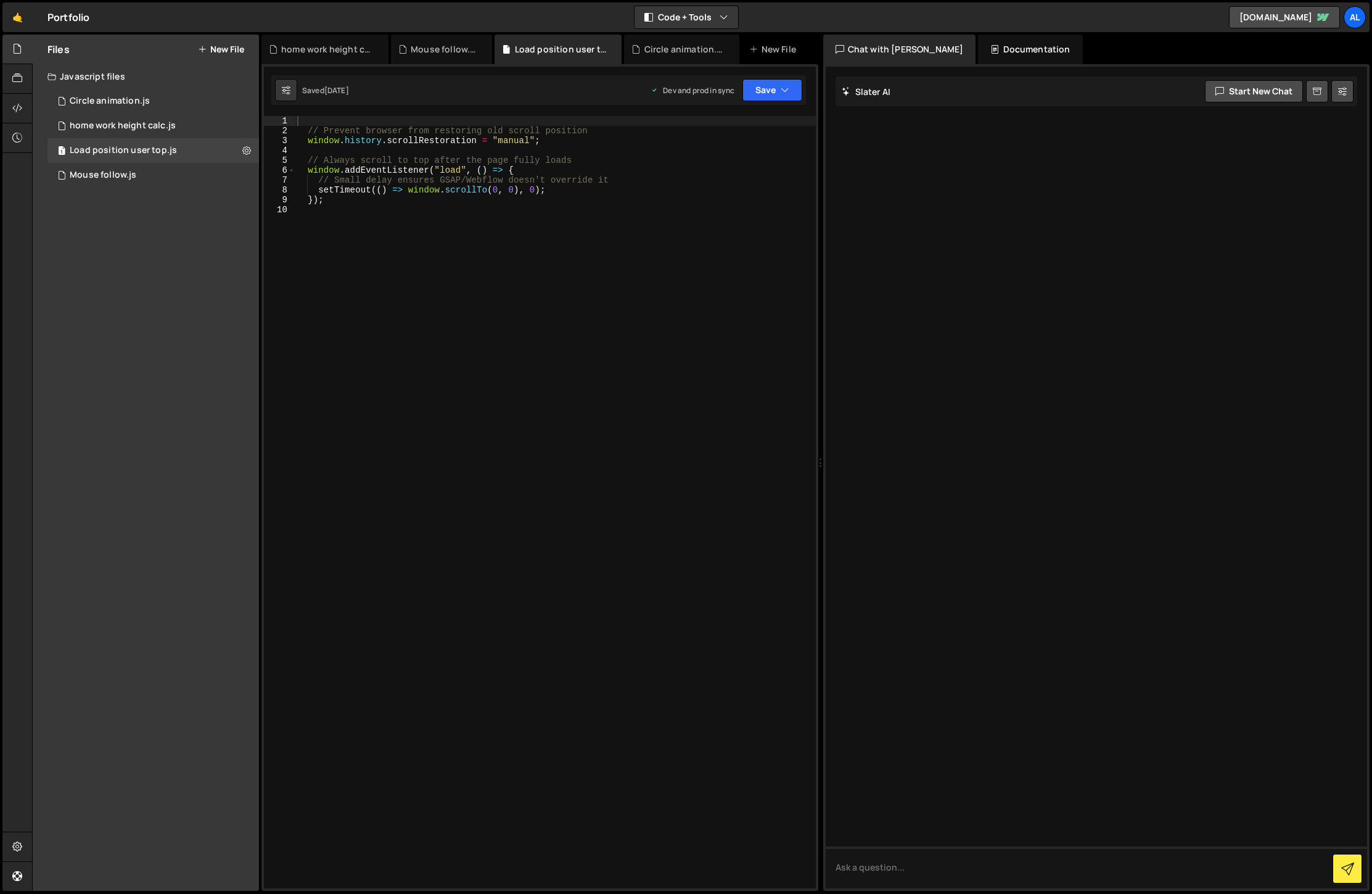
click at [805, 97] on div "Saved 1 month ago Dev and prod in sync Upgrade to Edit Save Save to Staging S S…" at bounding box center [539, 89] width 535 height 30
click at [794, 90] on button "Save" at bounding box center [772, 90] width 60 height 22
click at [739, 159] on div "Save to Production S" at bounding box center [731, 160] width 128 height 12
click at [139, 100] on div "Circle animation.js" at bounding box center [110, 101] width 80 height 11
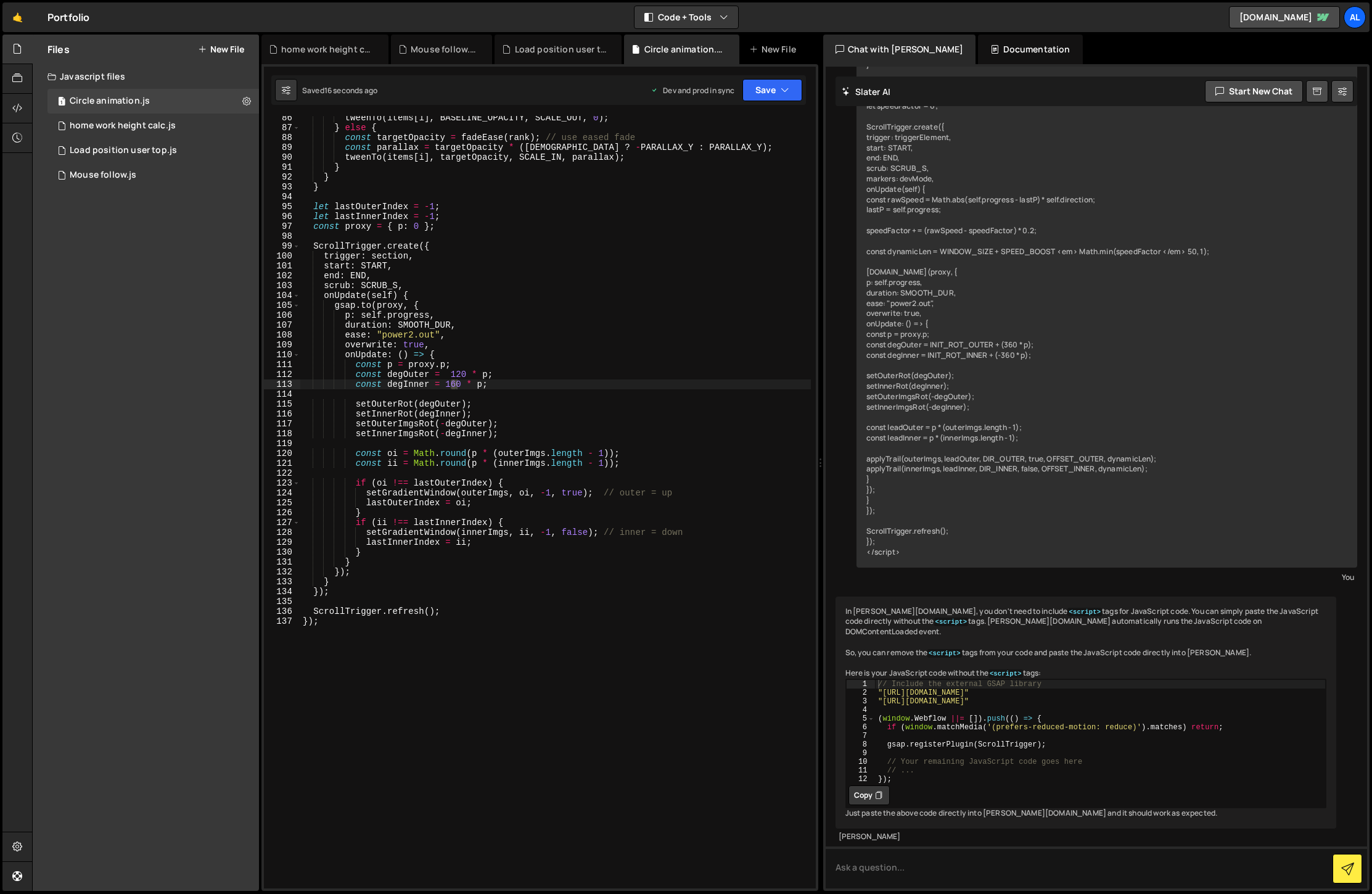
scroll to position [728, 0]
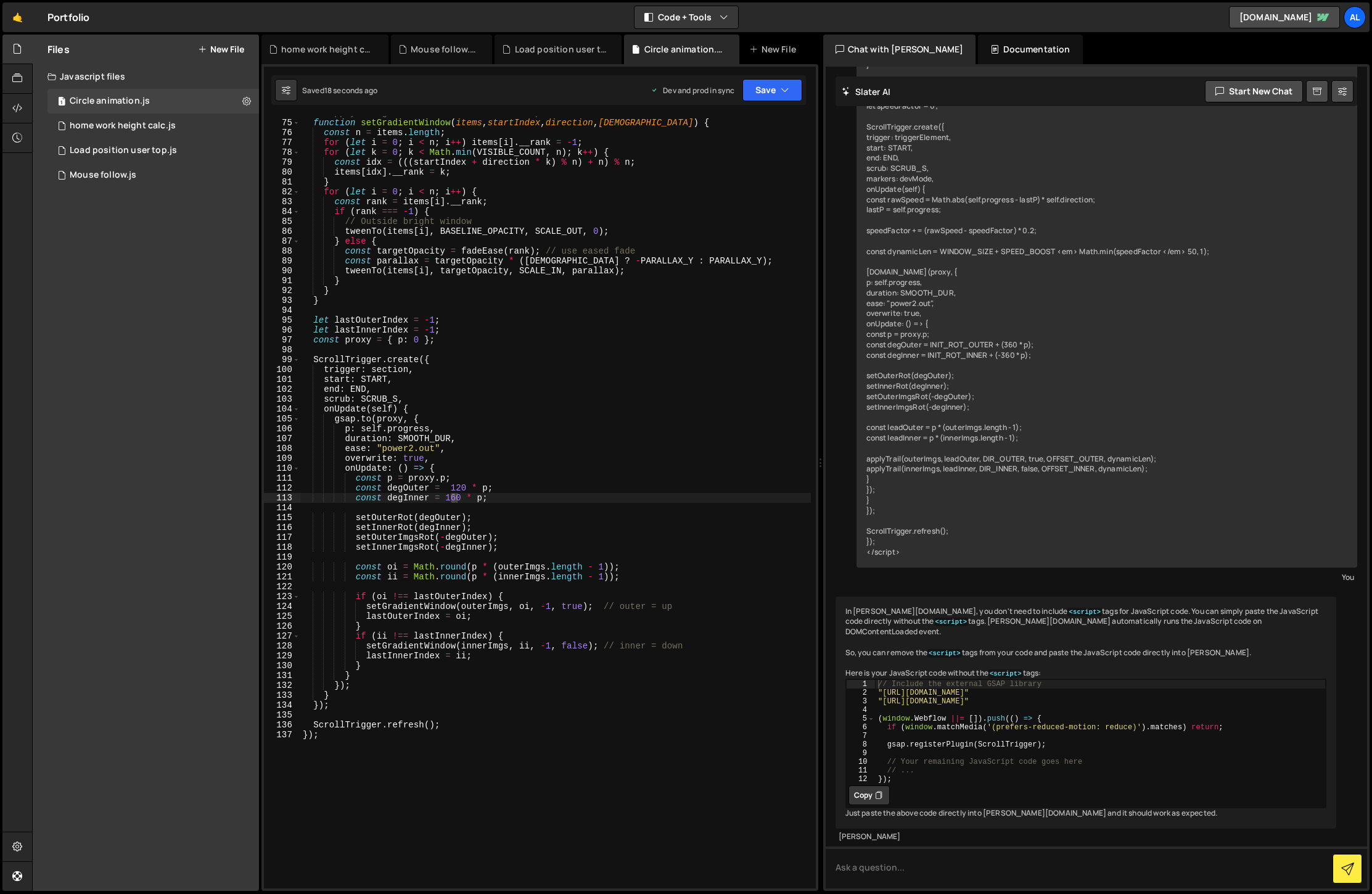
drag, startPoint x: 454, startPoint y: 495, endPoint x: 473, endPoint y: 545, distance: 53.5
click at [454, 495] on div "// Apply the gradient window with scale + parallax function setGradientWindow (…" at bounding box center [556, 502] width 510 height 772
click at [752, 93] on button "Save" at bounding box center [772, 90] width 60 height 22
click at [731, 179] on div "Saved 23 seconds ago" at bounding box center [731, 174] width 128 height 15
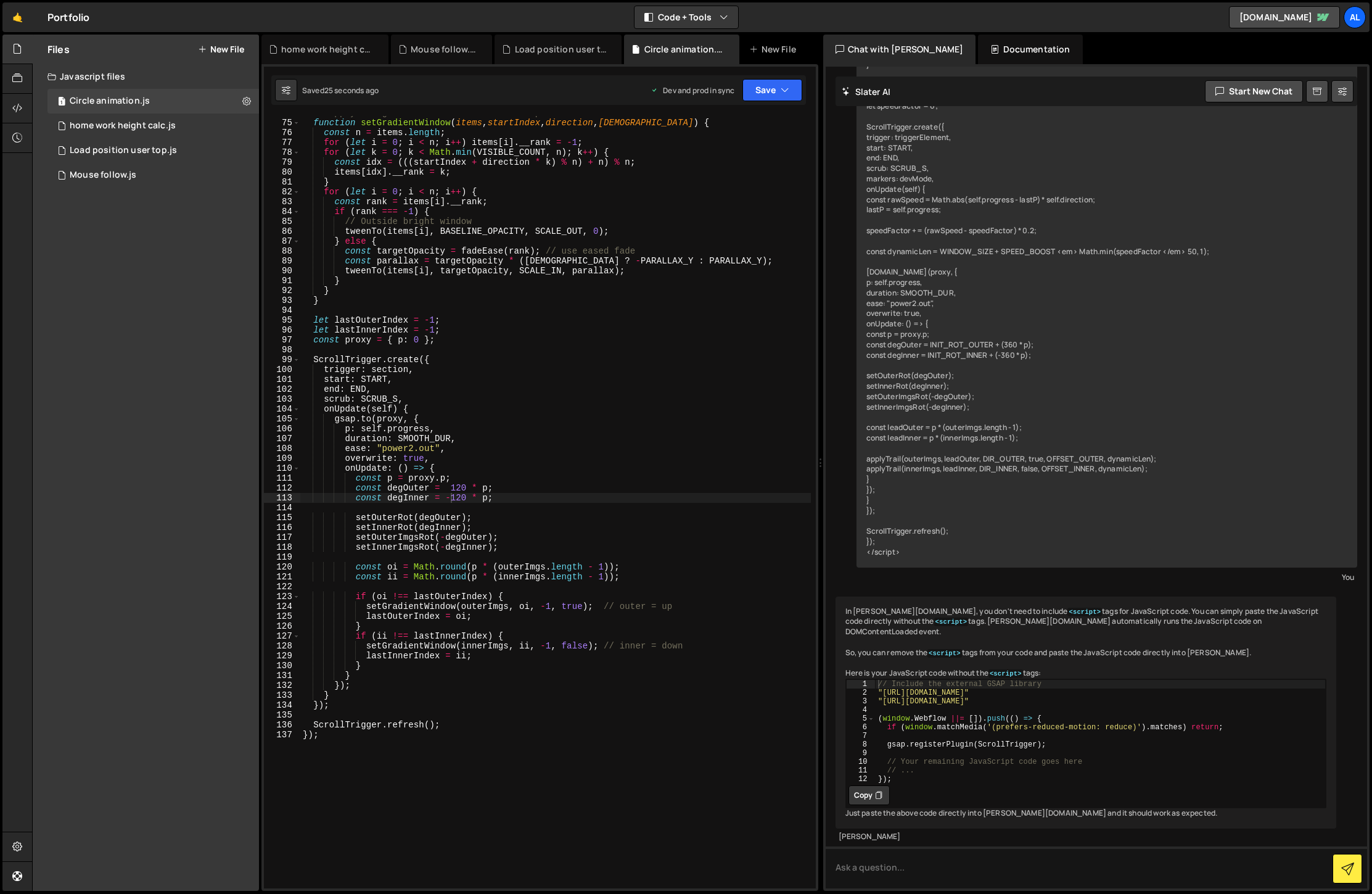
click at [552, 499] on div "// Apply the gradient window with scale + parallax function setGradientWindow (…" at bounding box center [556, 504] width 510 height 792
click at [775, 103] on div "Saved 29 seconds ago Dev and prod in sync Upgrade to Edit Save Save to Staging …" at bounding box center [539, 89] width 535 height 30
click at [781, 91] on icon "button" at bounding box center [785, 90] width 9 height 12
click at [753, 166] on div "Saved 28 seconds ago" at bounding box center [731, 174] width 128 height 15
click at [451, 497] on div "// Apply the gradient window with scale + parallax function setGradientWindow (…" at bounding box center [556, 502] width 510 height 772
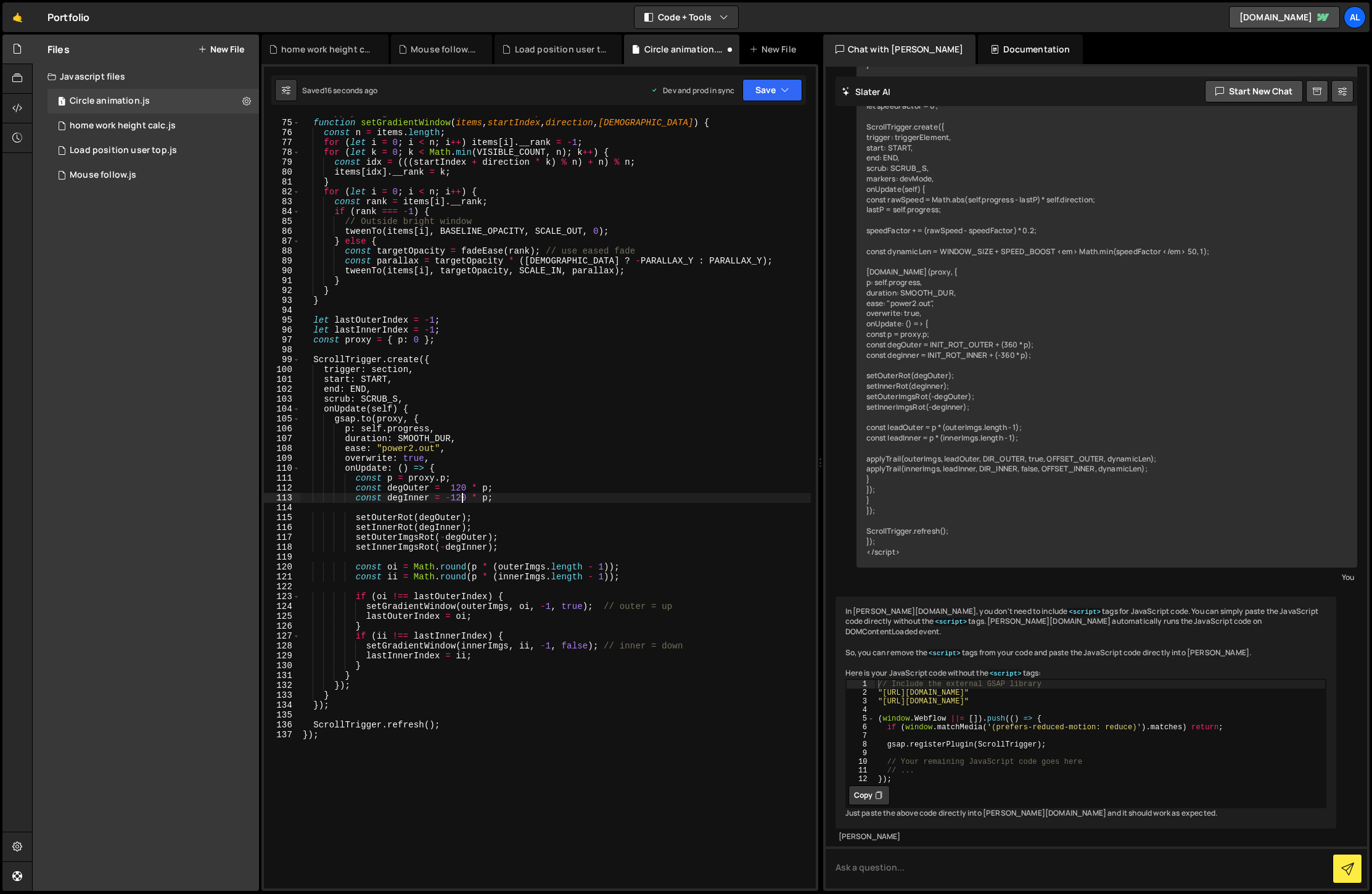
scroll to position [0, 11]
click at [547, 645] on div "// Apply the gradient window with scale + parallax function setGradientWindow (…" at bounding box center [556, 504] width 510 height 792
click at [762, 92] on button "Save" at bounding box center [772, 90] width 60 height 22
click at [750, 163] on div "Save to Production S" at bounding box center [731, 160] width 128 height 12
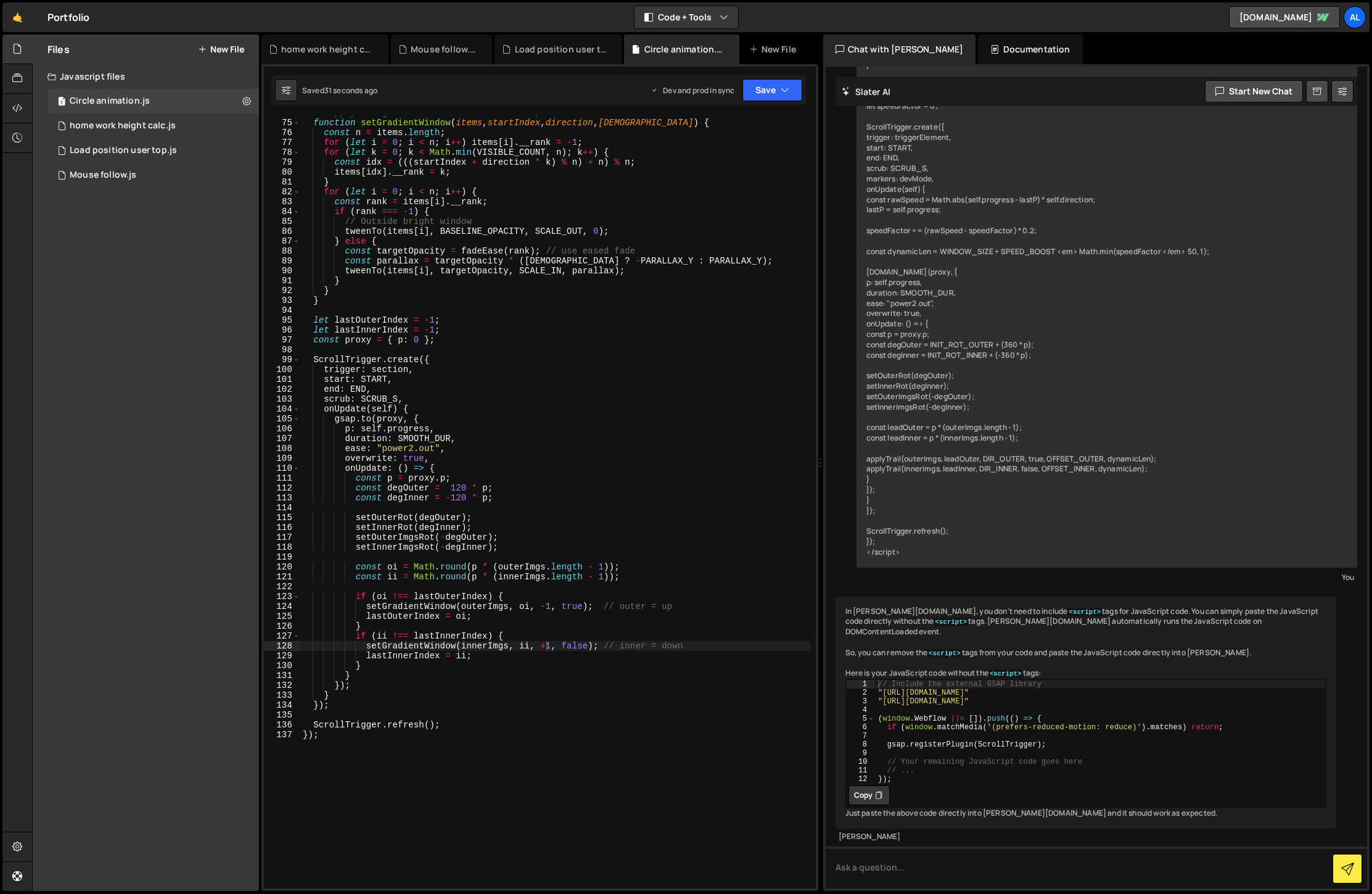
click at [461, 495] on div "// Apply the gradient window with scale + parallax function setGradientWindow (…" at bounding box center [556, 504] width 510 height 792
click at [777, 83] on button "Save" at bounding box center [772, 90] width 60 height 22
click at [738, 167] on div "Saved 31 seconds ago" at bounding box center [731, 174] width 128 height 15
click at [463, 497] on div "// Apply the gradient window with scale + parallax function setGradientWindow (…" at bounding box center [556, 504] width 510 height 792
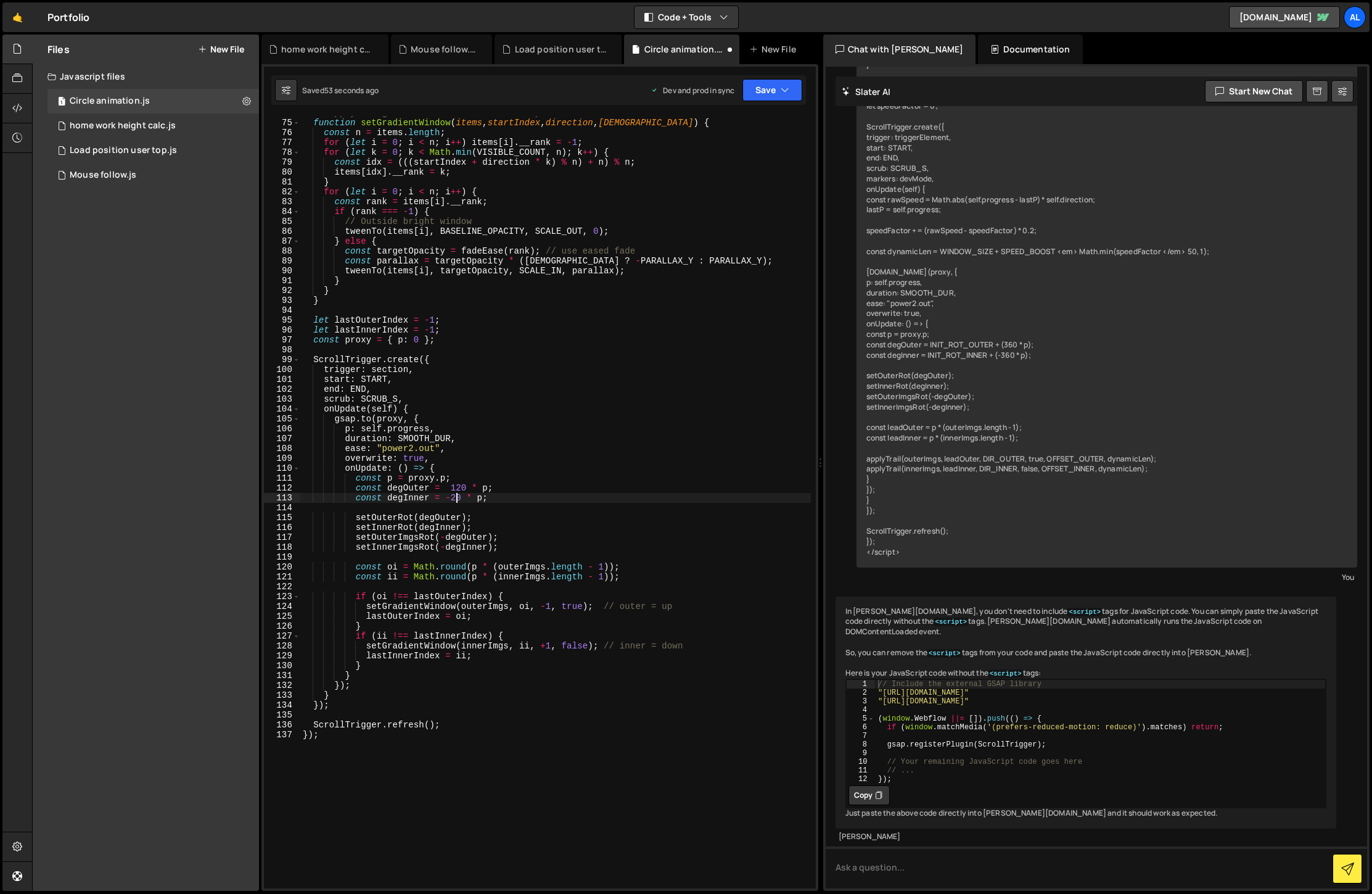
scroll to position [0, 11]
click at [779, 86] on button "Save" at bounding box center [772, 90] width 60 height 22
click at [775, 170] on icon at bounding box center [773, 168] width 9 height 12
click at [546, 646] on div "// Apply the gradient window with scale + parallax function setGradientWindow (…" at bounding box center [556, 504] width 510 height 792
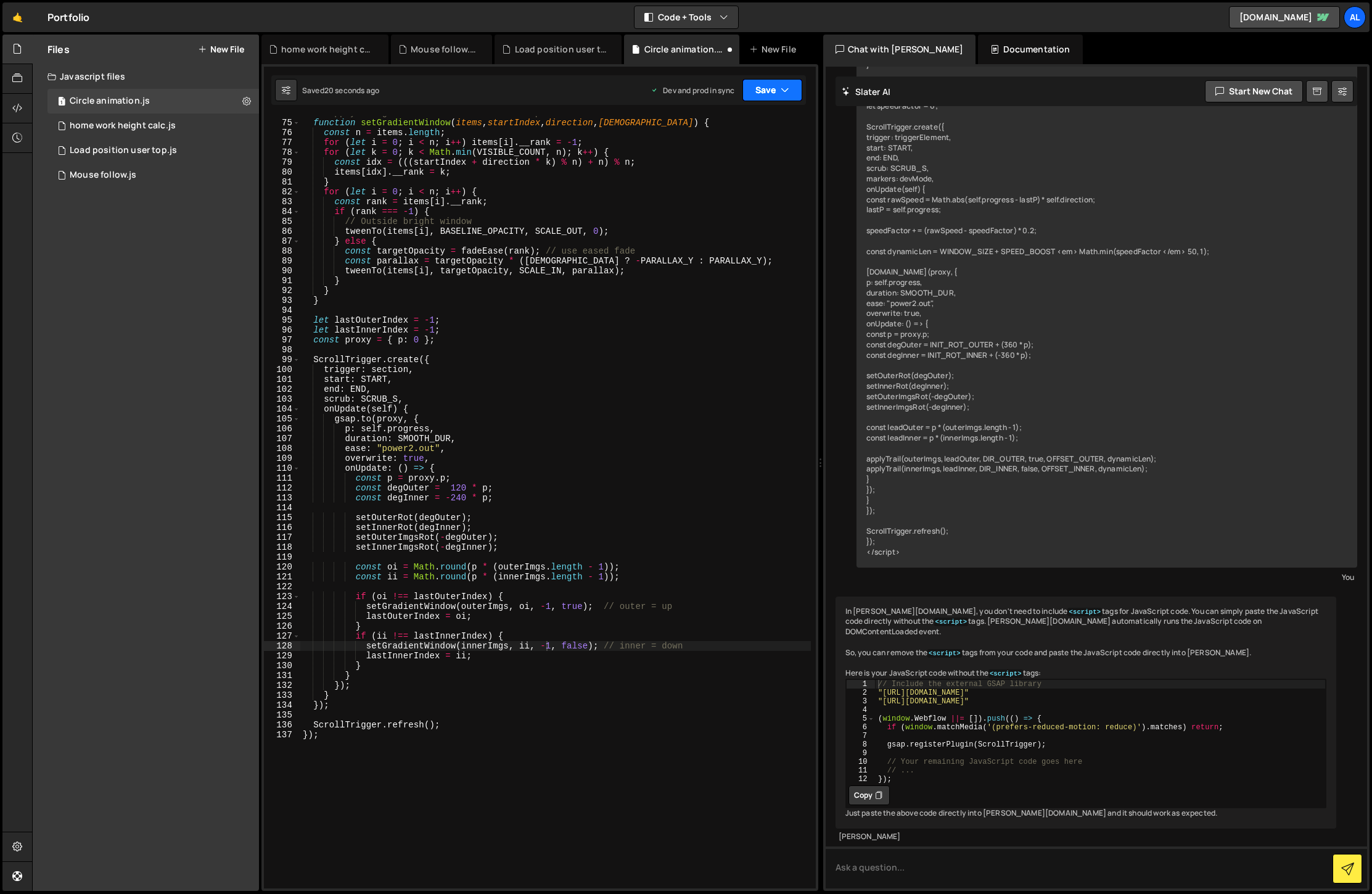
click at [782, 88] on icon "button" at bounding box center [785, 90] width 9 height 12
click at [746, 163] on div "Save to Production S" at bounding box center [731, 160] width 128 height 12
click at [512, 450] on div "// Apply the gradient window with scale + parallax function setGradientWindow (…" at bounding box center [556, 504] width 510 height 792
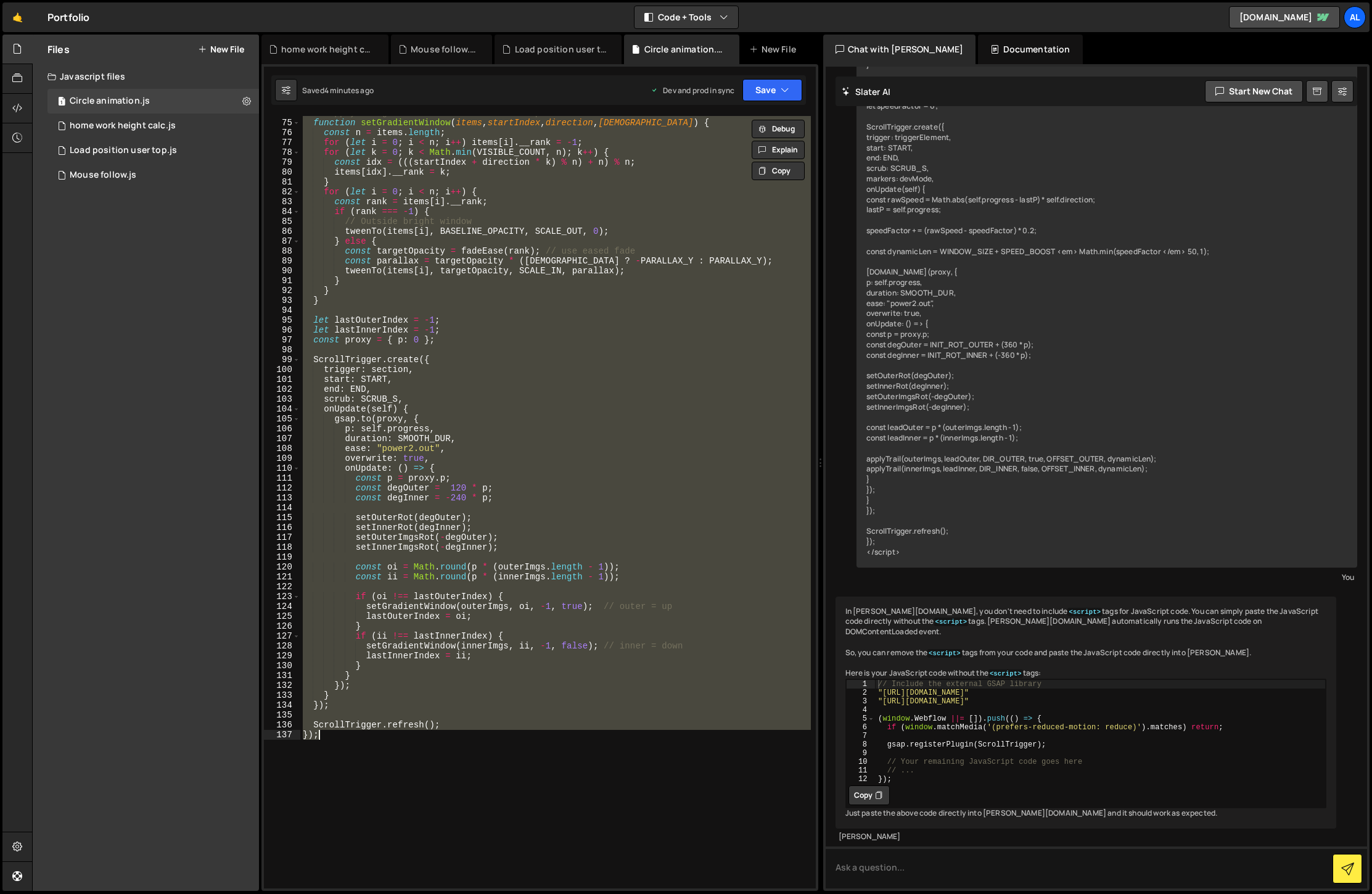
drag, startPoint x: 549, startPoint y: 647, endPoint x: 539, endPoint y: 676, distance: 30.7
click at [549, 647] on div "// Apply the gradient window with scale + parallax function setGradientWindow (…" at bounding box center [556, 502] width 510 height 772
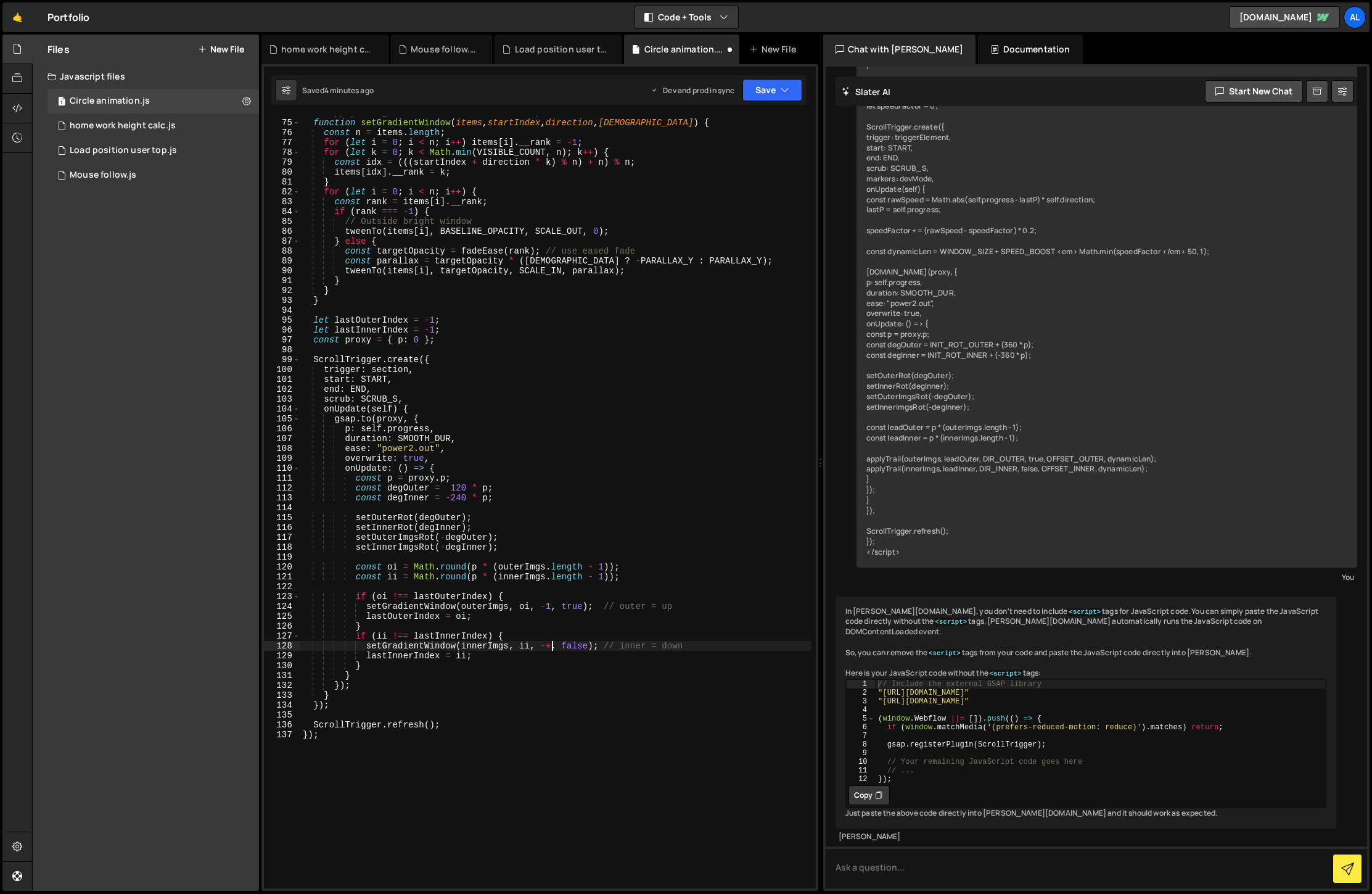
scroll to position [0, 17]
click at [779, 89] on button "Save" at bounding box center [772, 90] width 60 height 22
click at [736, 174] on div "4 minutes ago" at bounding box center [712, 174] width 48 height 11
type textarea "setGradientWindow(innerImgs, ii, , false); // inner = down"
click at [775, 85] on button "Save" at bounding box center [772, 90] width 60 height 22
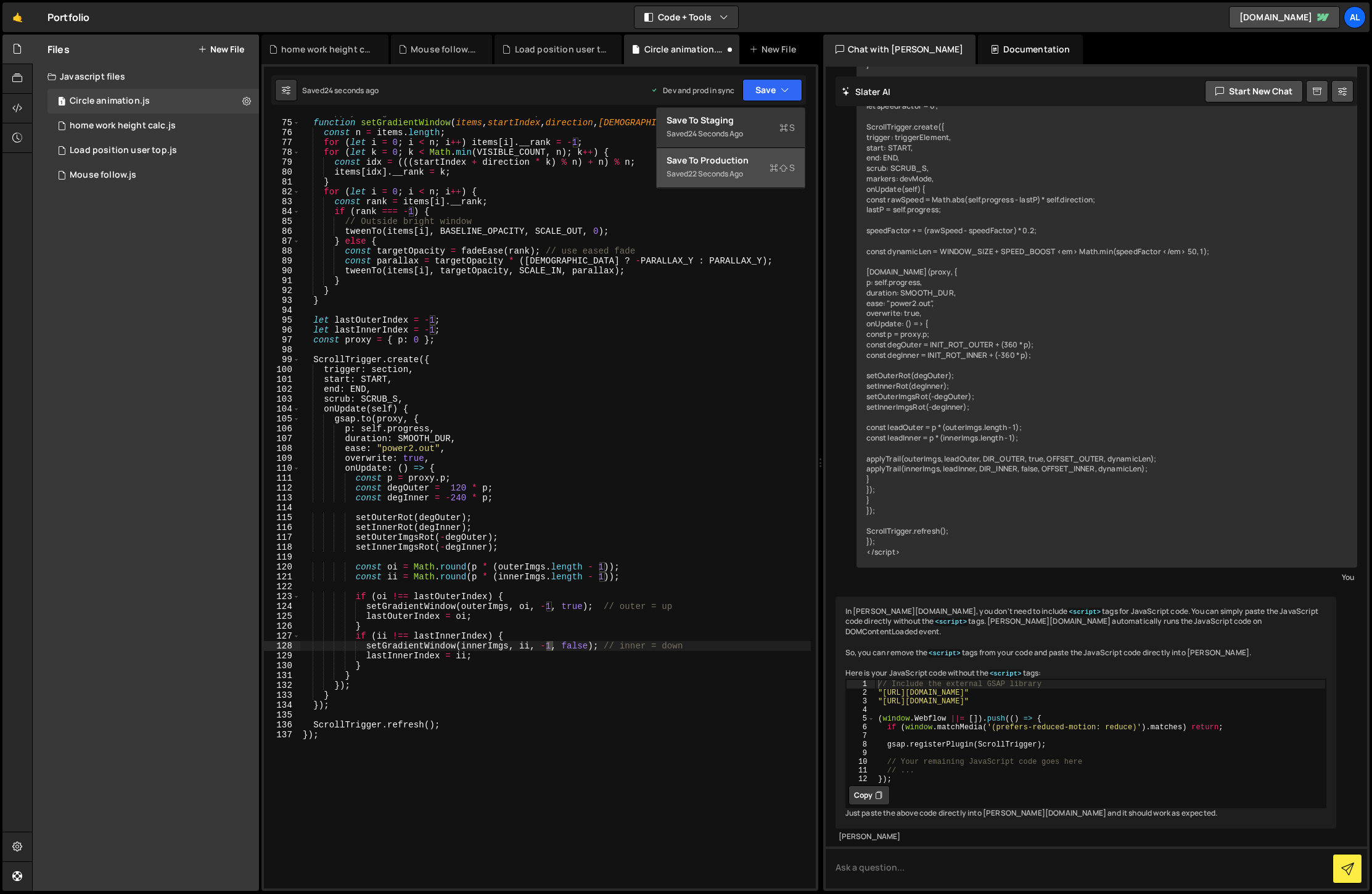
click at [754, 174] on div "Saved 22 seconds ago" at bounding box center [731, 174] width 128 height 15
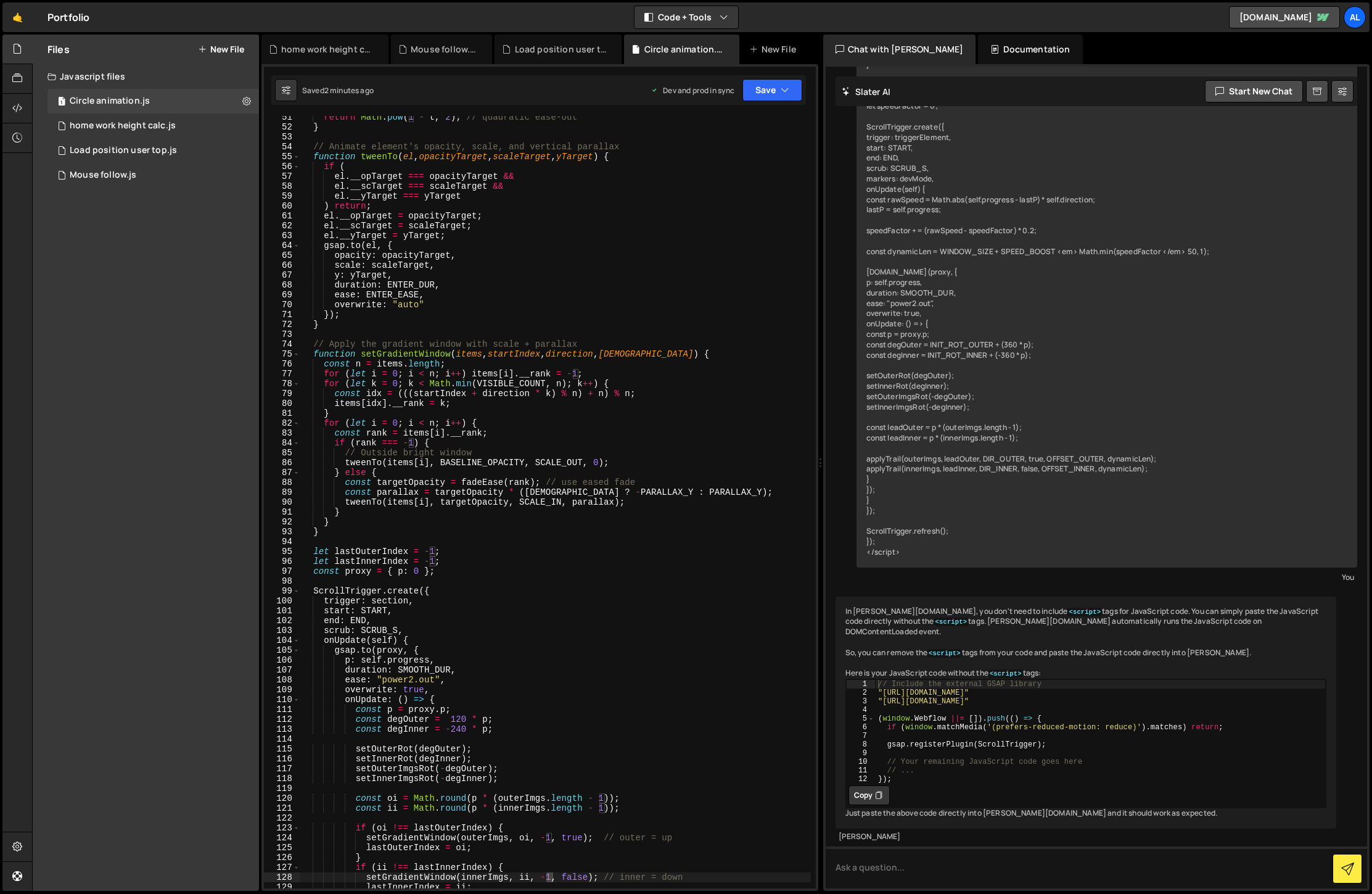
scroll to position [497, 0]
click at [464, 578] on div "return Math . pow ( 1 - t , 2 ) ; // quadratic ease-out } // Animate element's …" at bounding box center [556, 509] width 510 height 792
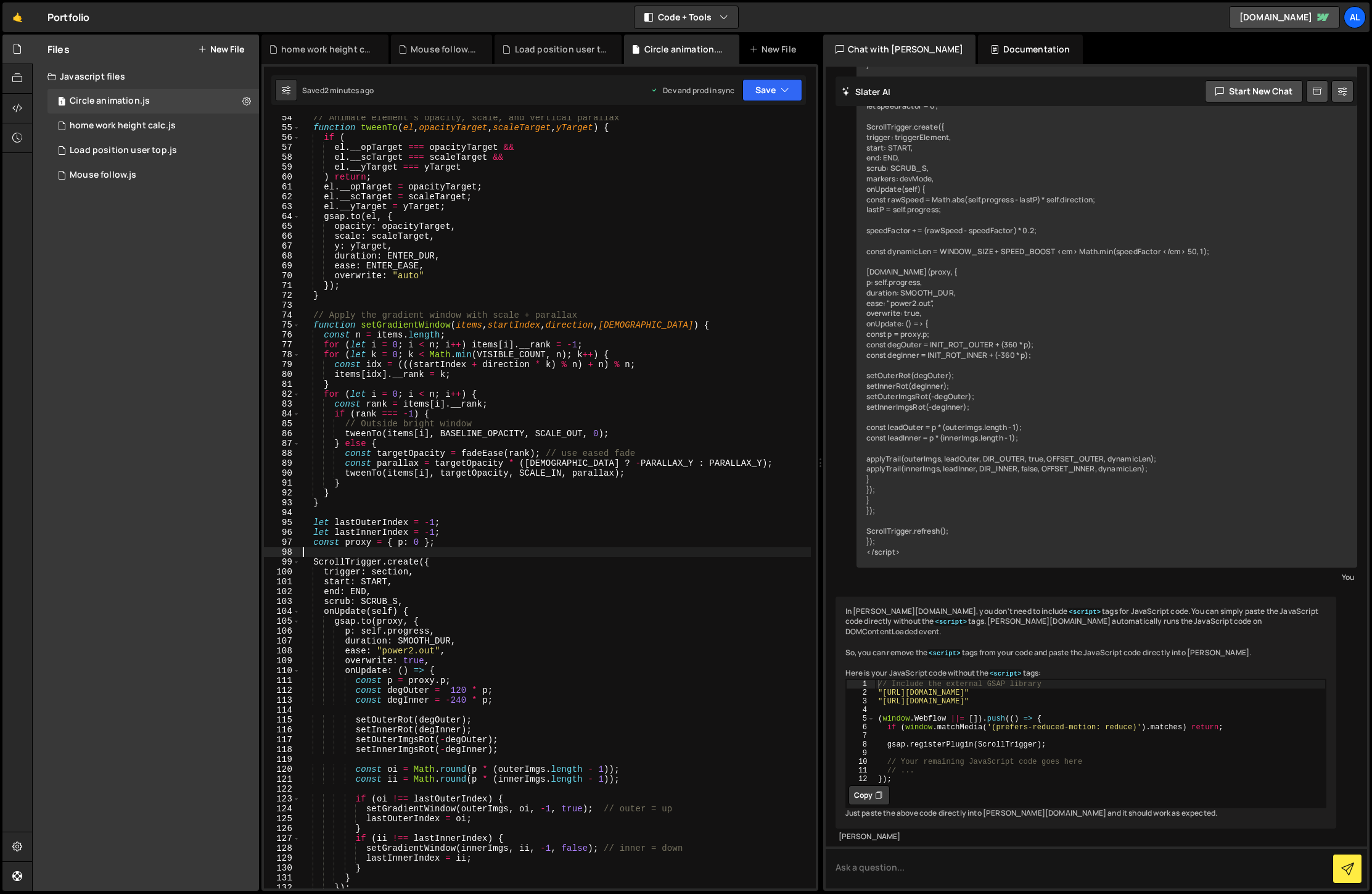
scroll to position [641, 0]
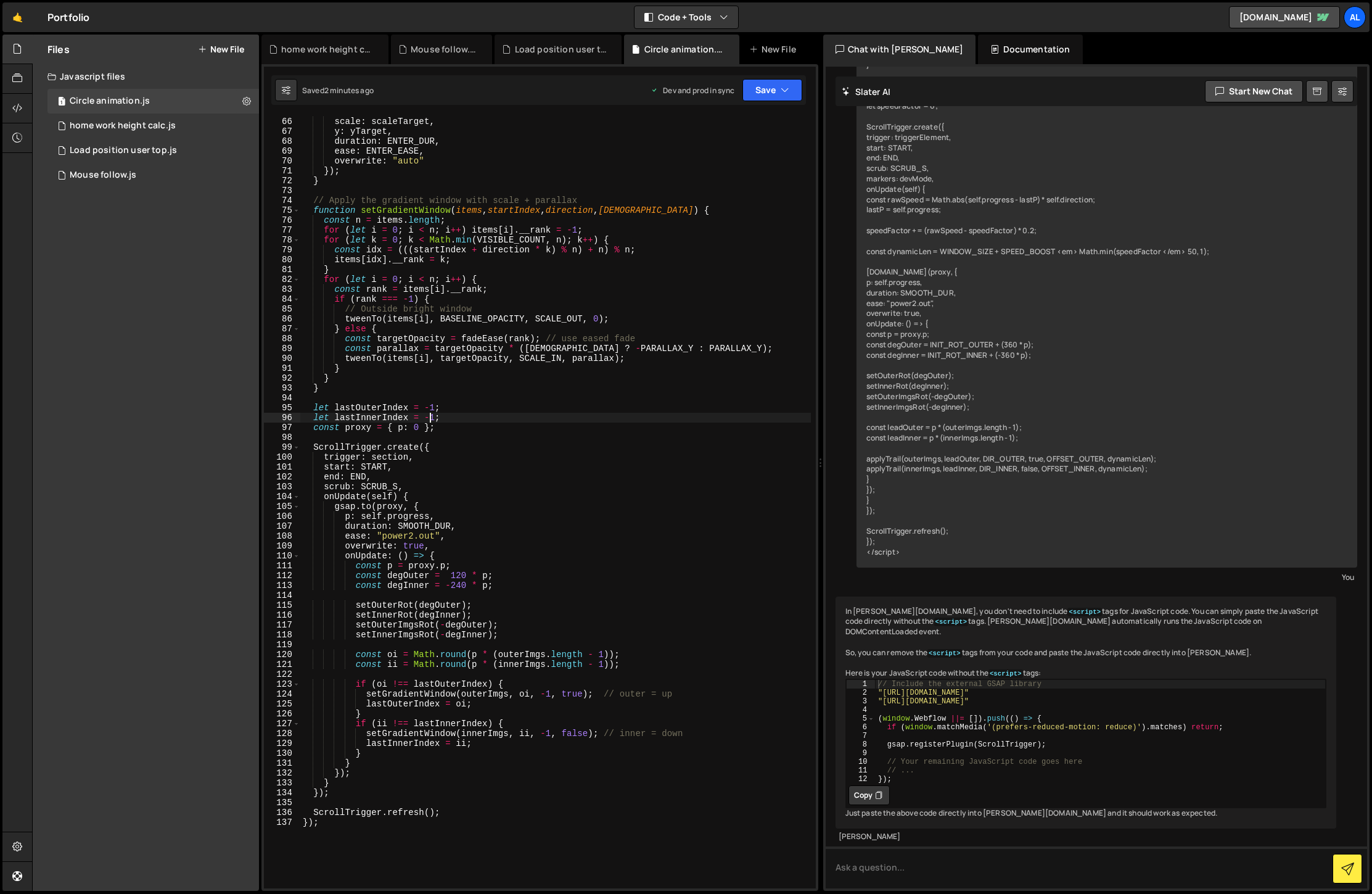
click at [430, 416] on div "opacity : opacityTarget , scale : scaleTarget , y : yTarget , duration : ENTER_…" at bounding box center [556, 503] width 510 height 792
click at [768, 88] on button "Save" at bounding box center [772, 90] width 60 height 22
click at [746, 176] on div "Saved 2 minutes ago" at bounding box center [731, 174] width 128 height 15
click at [545, 466] on div "opacity : opacityTarget , scale : scaleTarget , y : yTarget , duration : ENTER_…" at bounding box center [556, 503] width 510 height 792
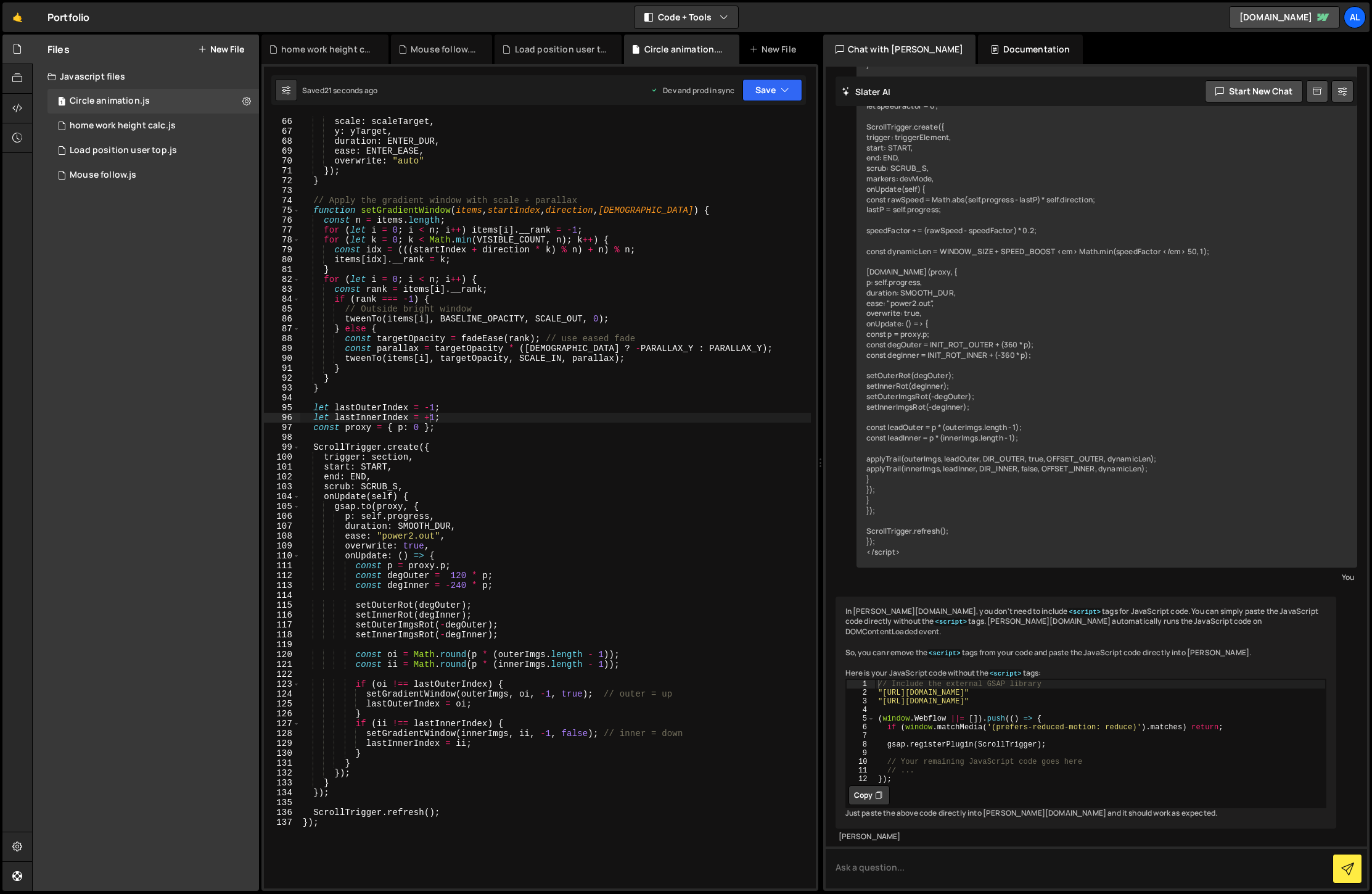
scroll to position [0, 5]
click at [762, 103] on div "Saved 23 seconds ago Dev and prod in sync Upgrade to Edit Save Save to Staging …" at bounding box center [539, 89] width 535 height 30
click at [766, 91] on button "Save" at bounding box center [772, 90] width 60 height 22
click at [759, 165] on div "Save to Production S" at bounding box center [731, 160] width 128 height 12
click at [453, 584] on div "opacity : opacityTarget , scale : scaleTarget , y : yTarget , duration : ENTER_…" at bounding box center [556, 503] width 510 height 792
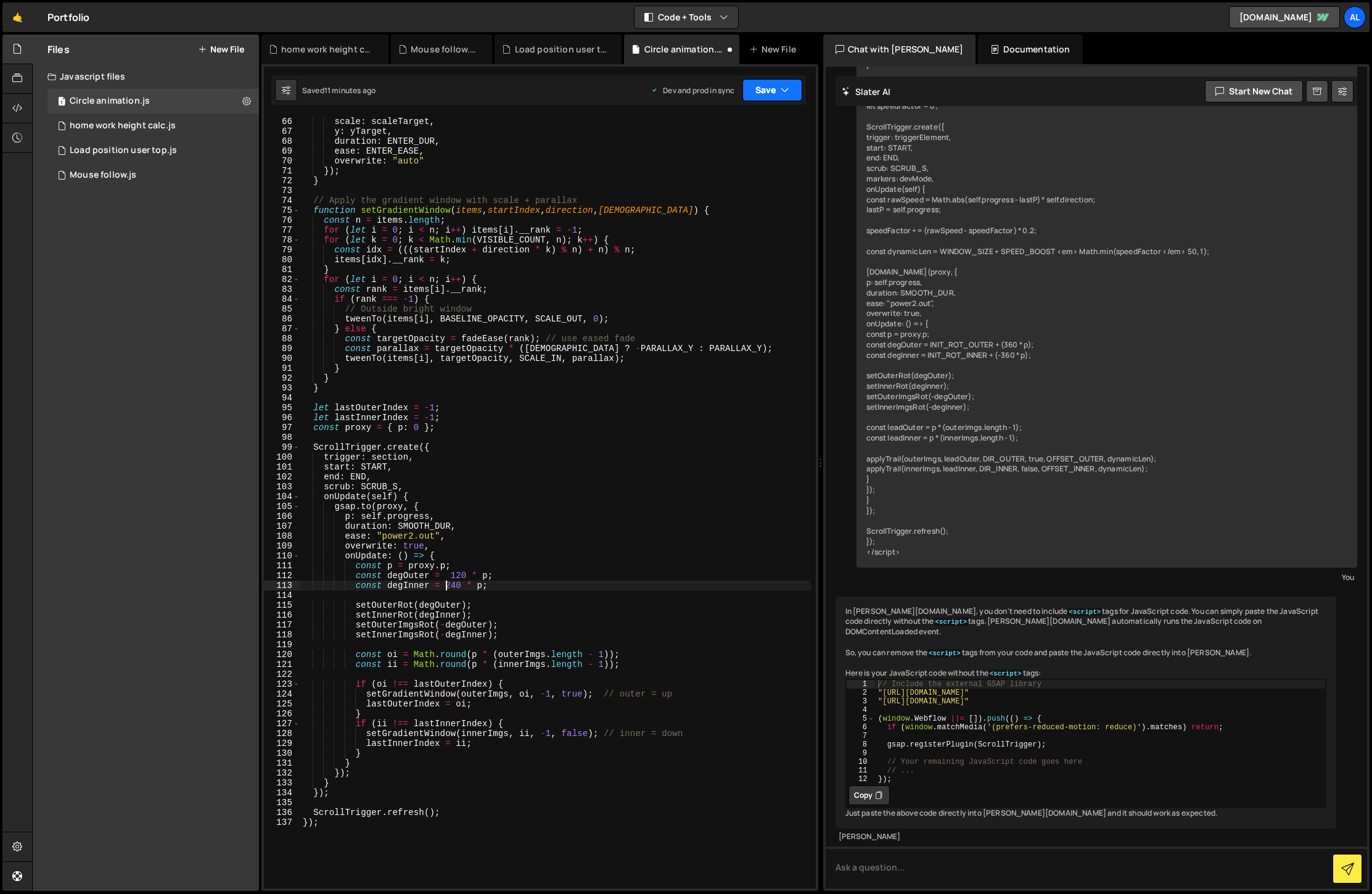
click at [756, 89] on button "Save" at bounding box center [772, 90] width 60 height 22
click at [747, 182] on button "Save to Production S Saved 11 minutes ago" at bounding box center [731, 168] width 148 height 40
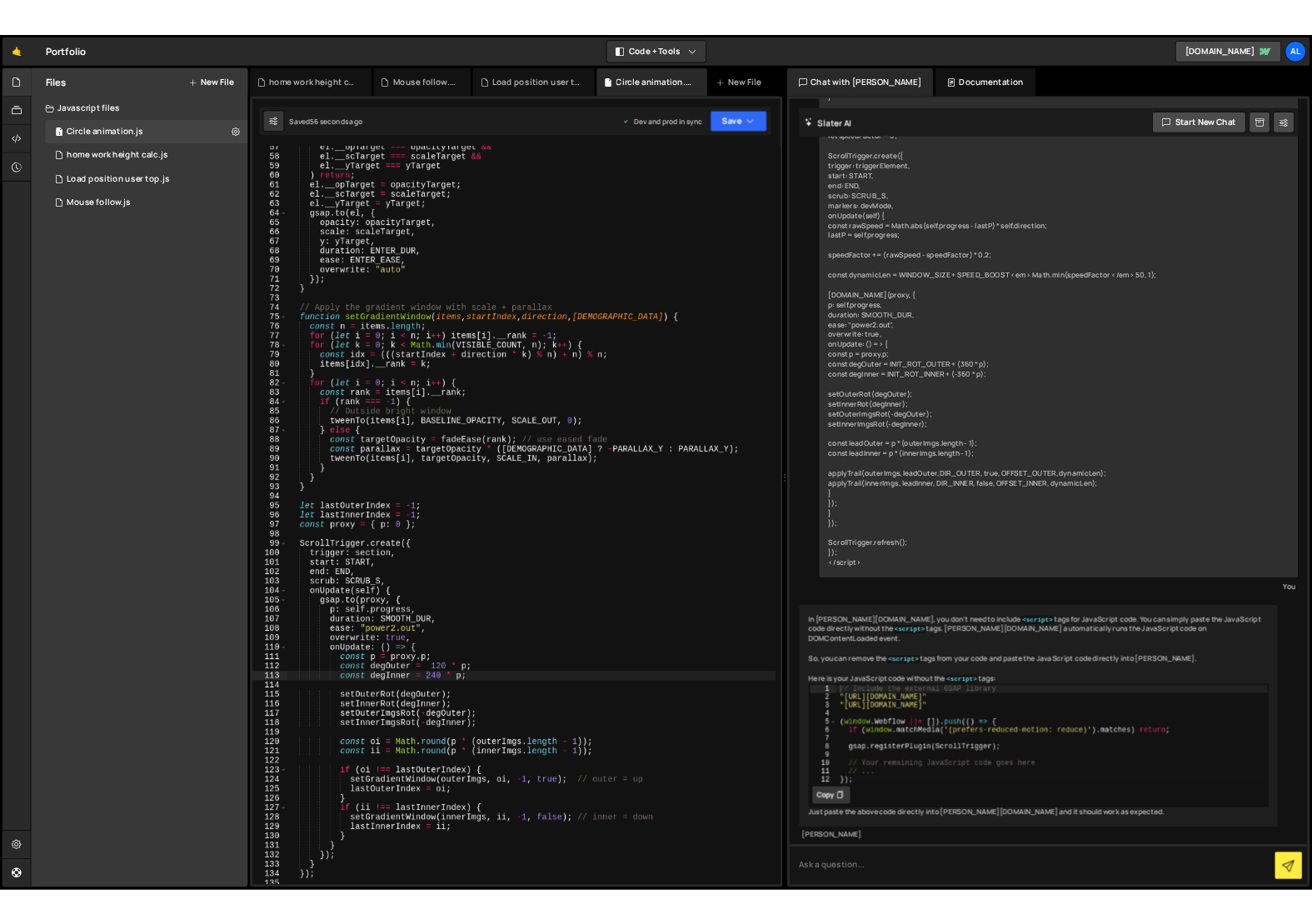
scroll to position [855, 0]
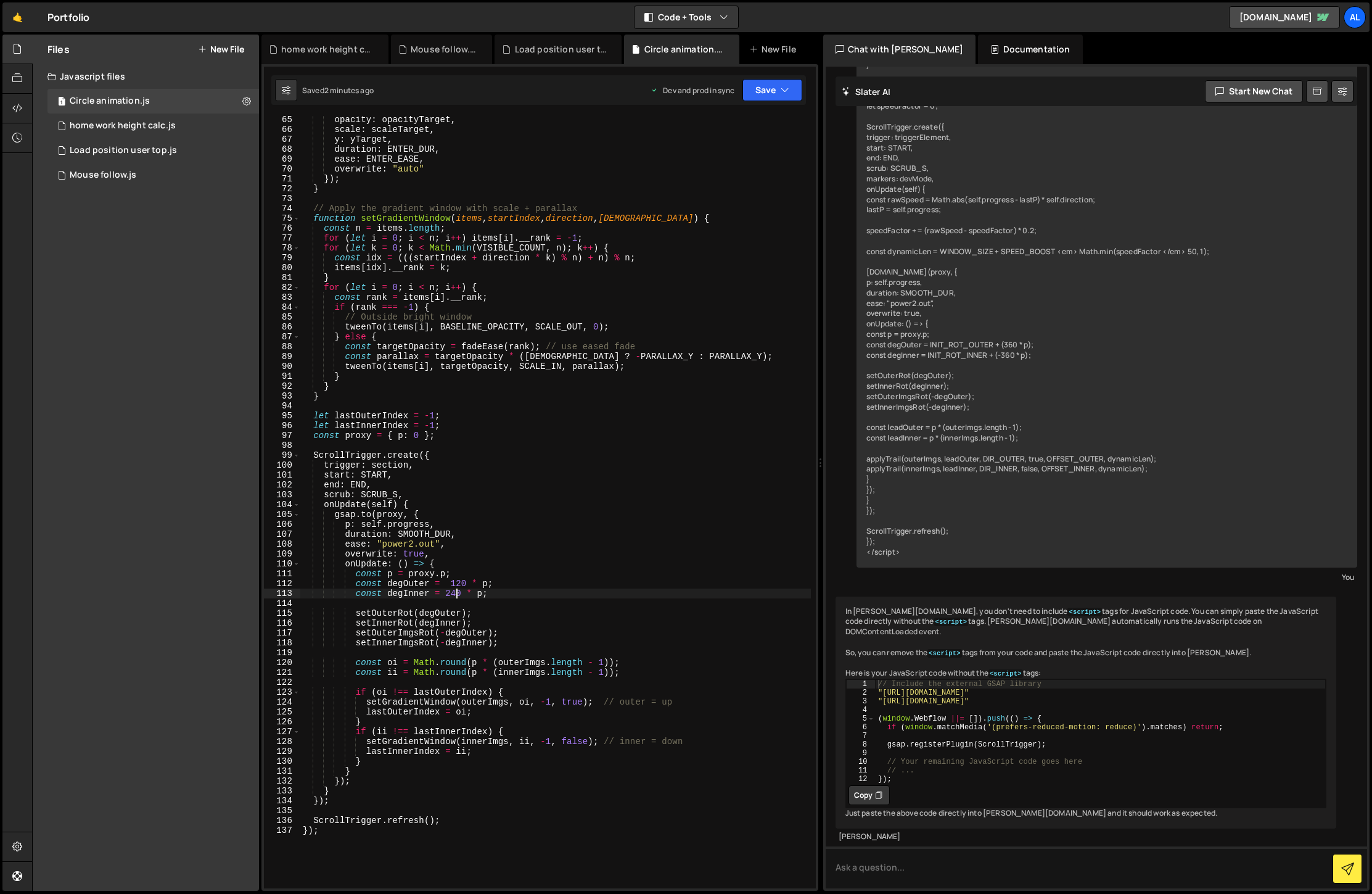
click at [459, 597] on div "opacity : opacityTarget , scale : scaleTarget , y : yTarget , duration : ENTER_…" at bounding box center [556, 510] width 510 height 792
type textarea "const degInner = -240 * p;"
click at [759, 93] on button "Save" at bounding box center [772, 90] width 60 height 22
click at [740, 161] on div "Save to Production S" at bounding box center [731, 160] width 128 height 12
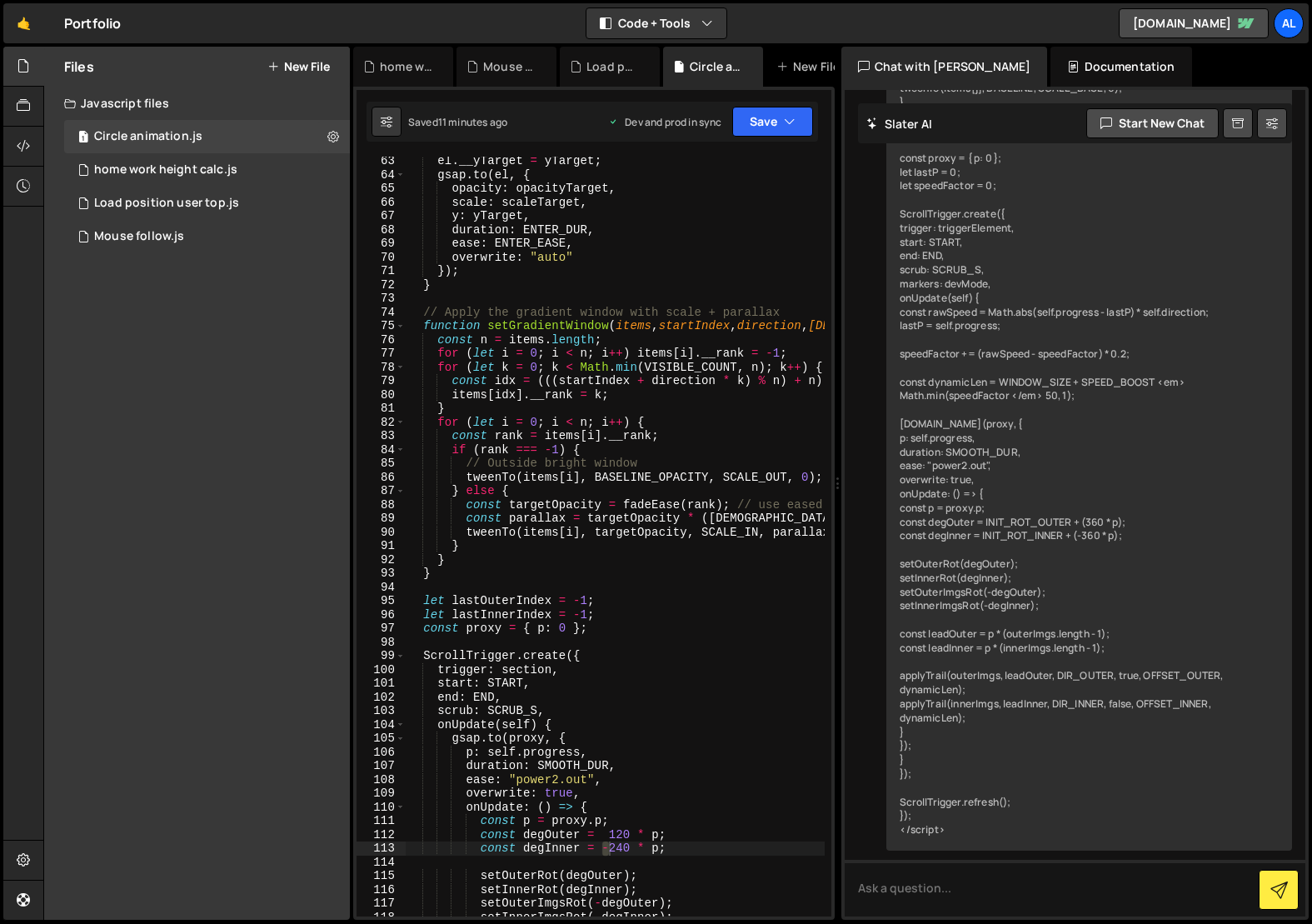
scroll to position [1487, 0]
